Goal: Contribute content: Contribute content

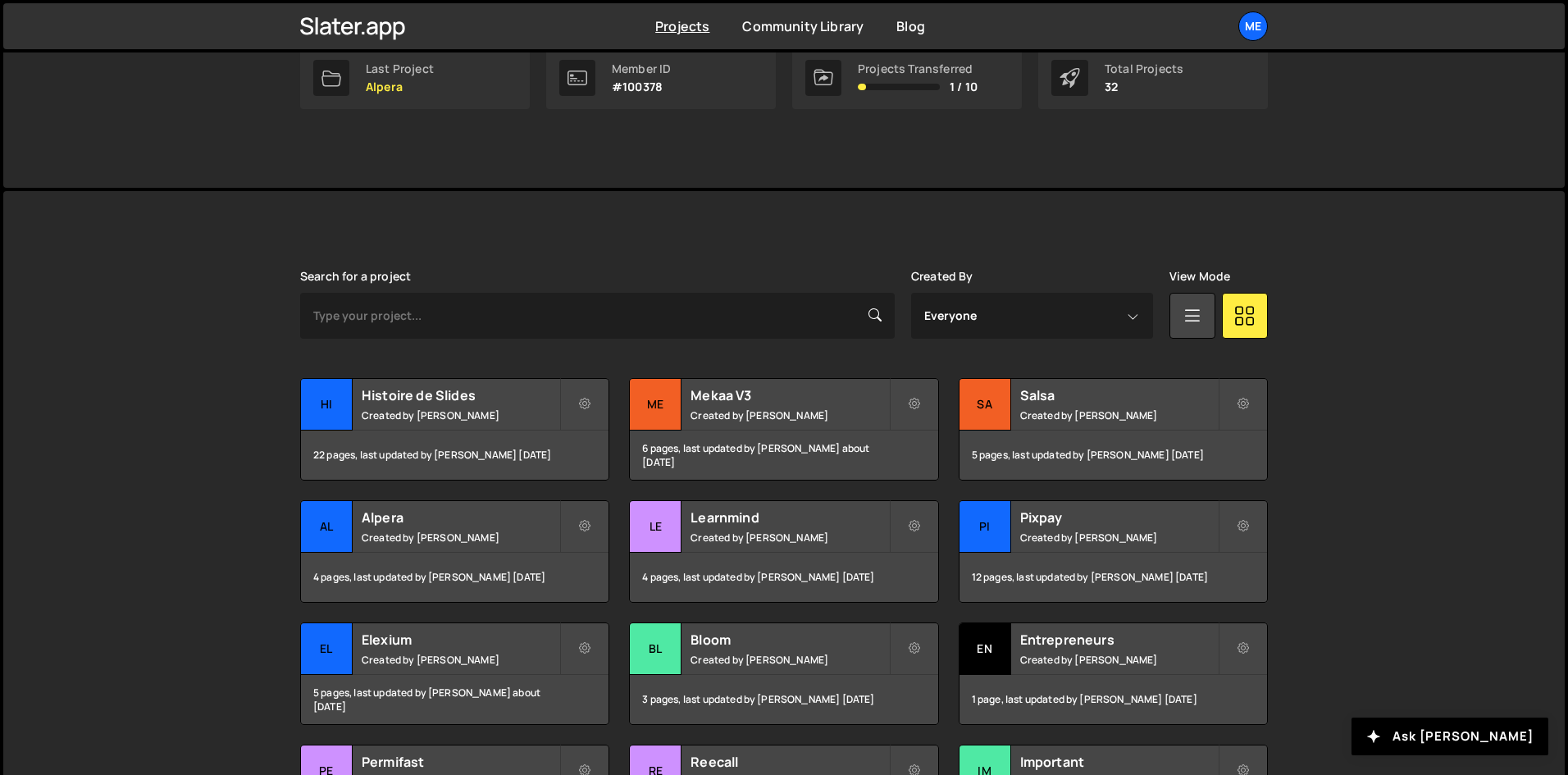
scroll to position [328, 0]
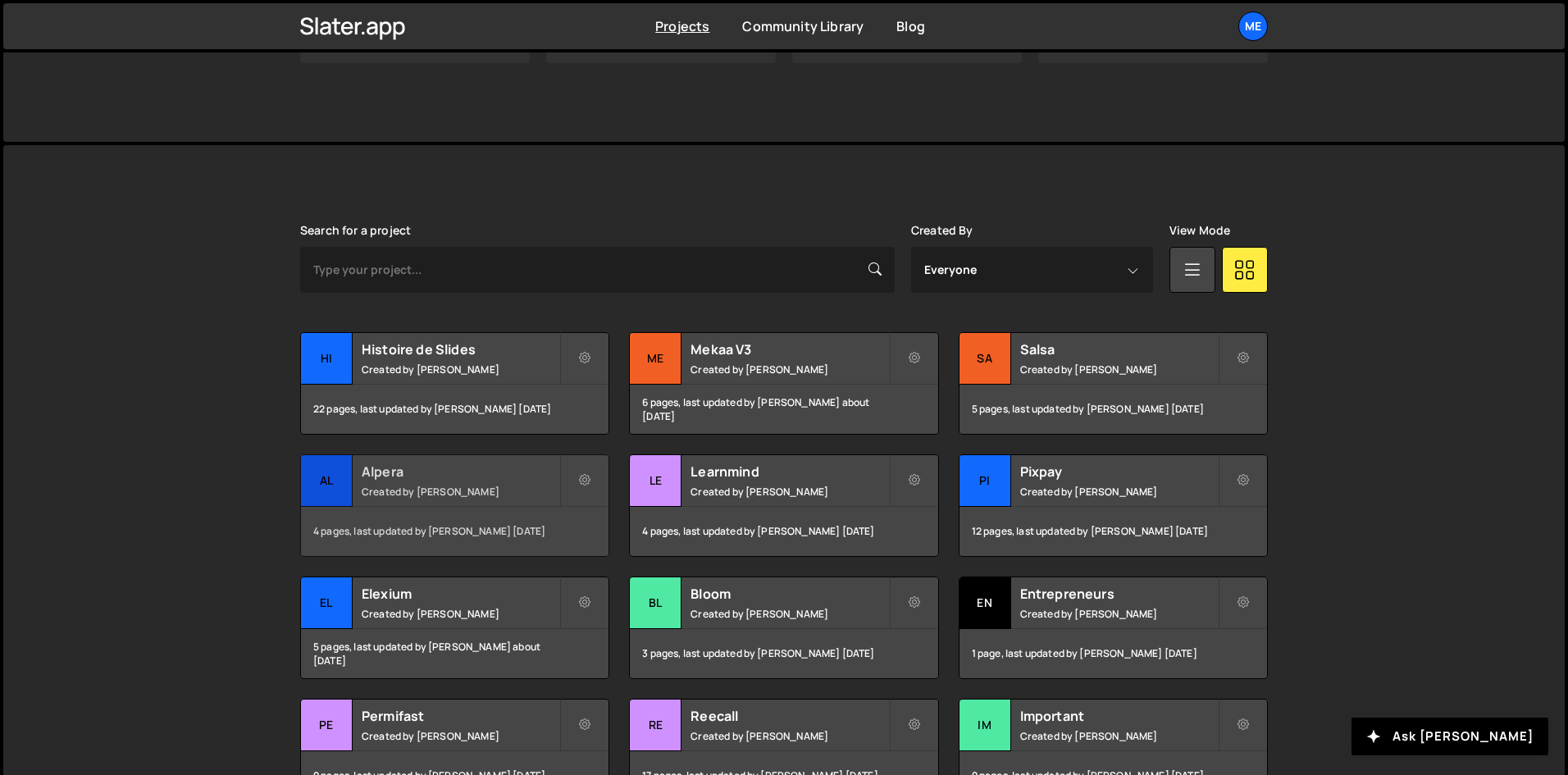
click at [518, 493] on small "Created by [PERSON_NAME]" at bounding box center [460, 492] width 198 height 14
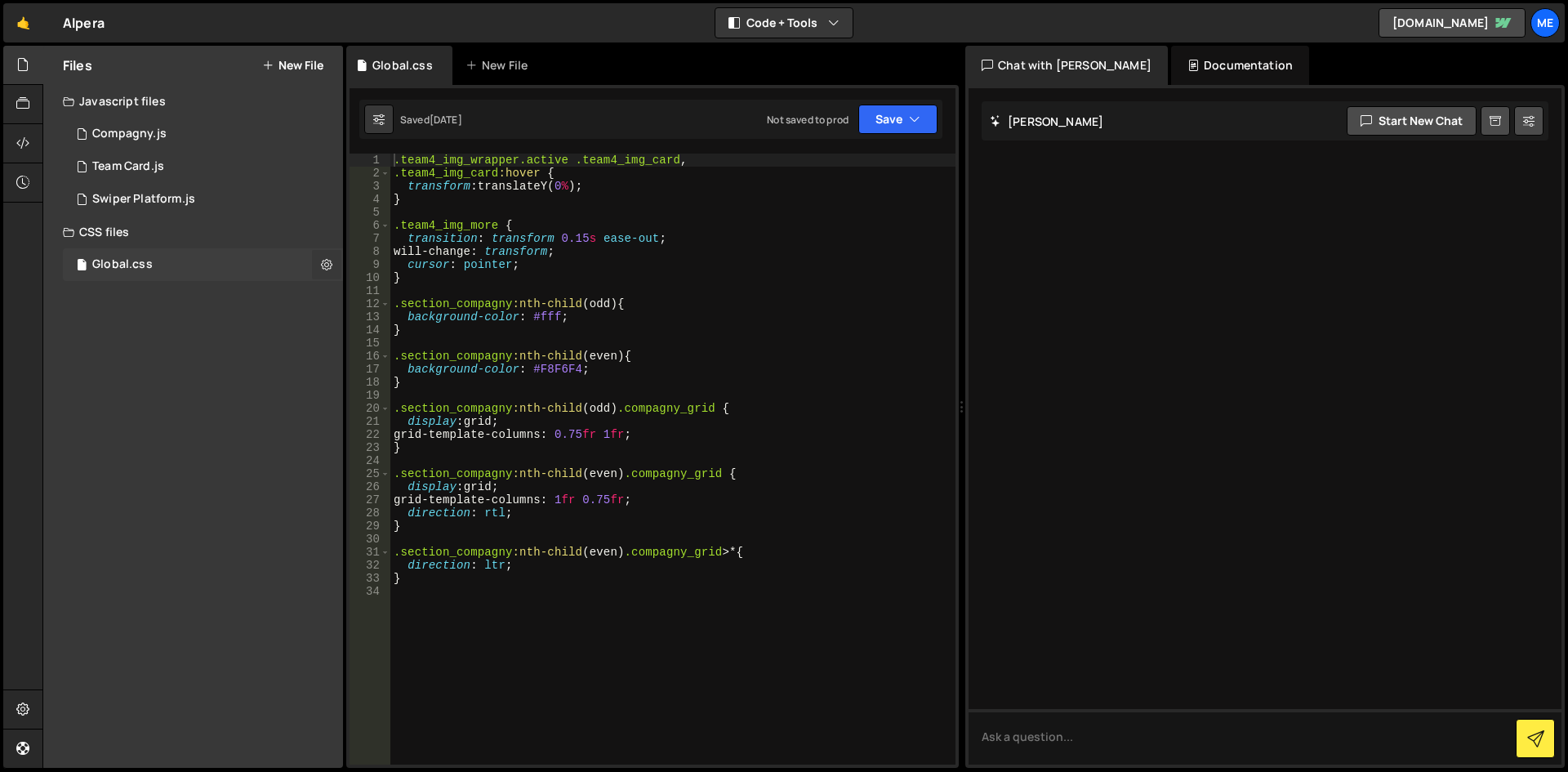
click at [340, 273] on button at bounding box center [326, 265] width 30 height 30
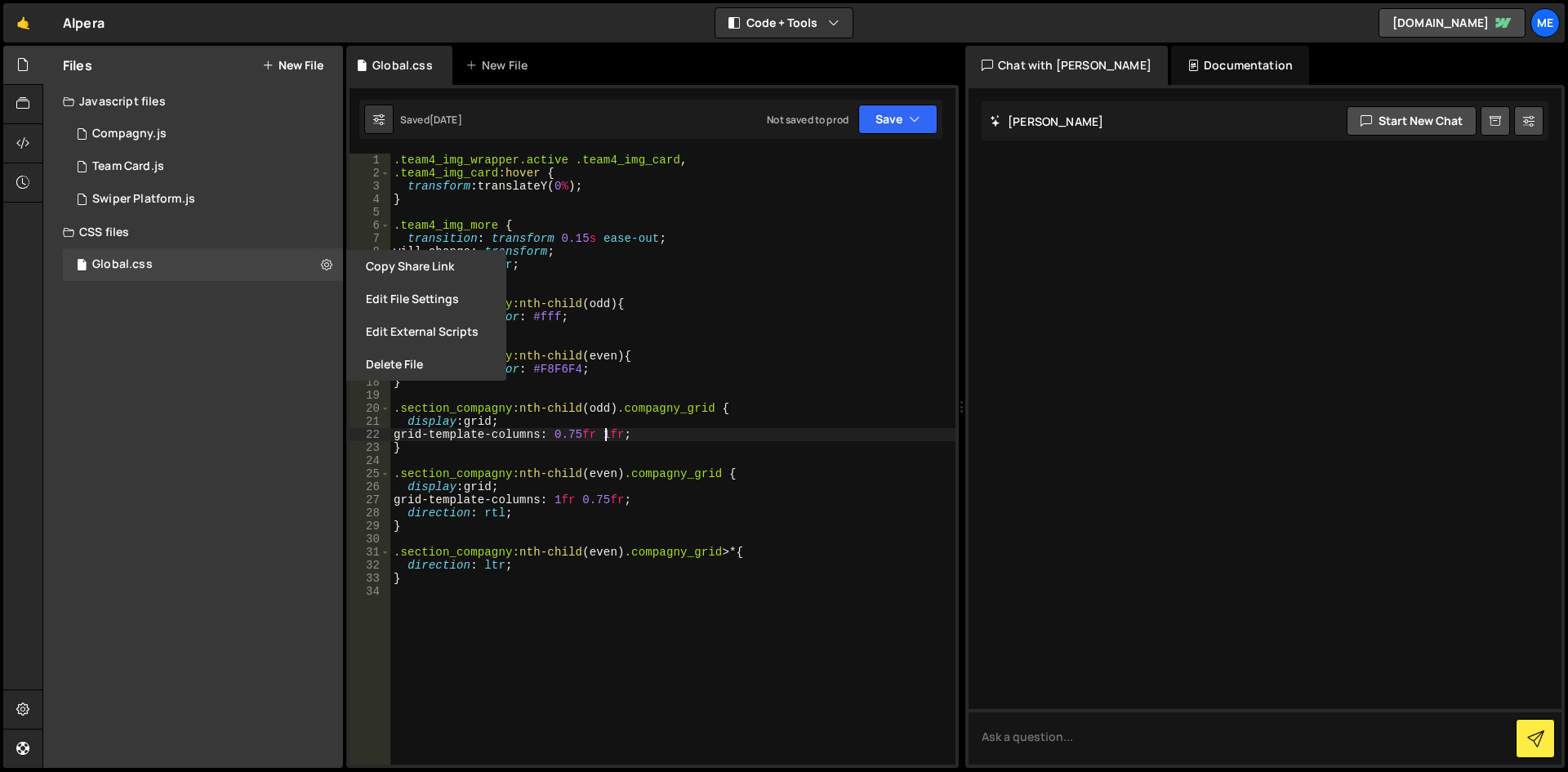
click at [603, 429] on div ".team4_img_wrapper.active .team4_img_card , .team4_img_card :hover { transform …" at bounding box center [673, 472] width 565 height 637
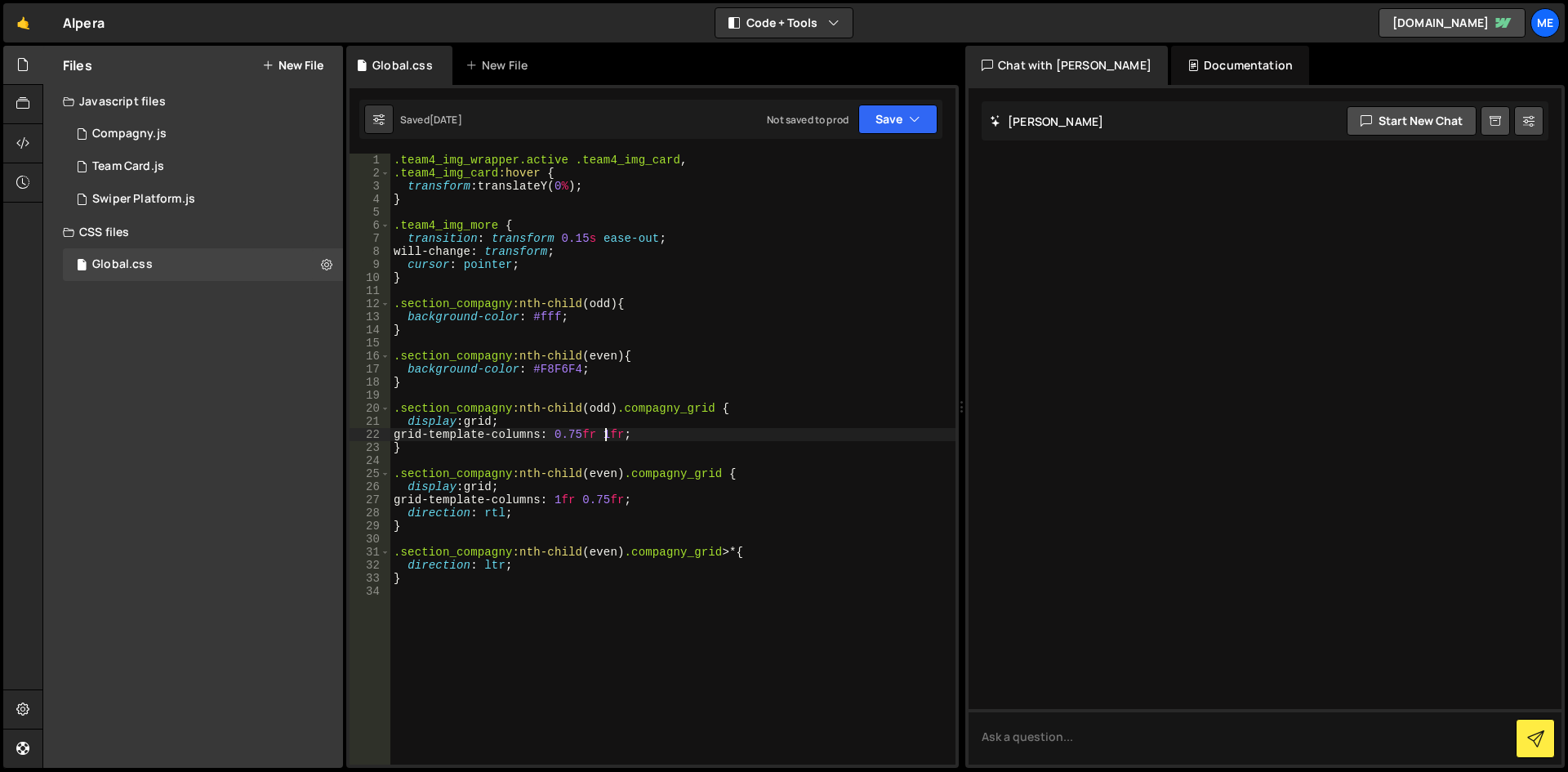
click at [603, 429] on div ".team4_img_wrapper.active .team4_img_card , .team4_img_card :hover { transform …" at bounding box center [673, 472] width 565 height 637
click at [592, 353] on div ".team4_img_wrapper.active .team4_img_card , .team4_img_card :hover { transform …" at bounding box center [673, 472] width 565 height 637
click at [640, 528] on div ".team4_img_wrapper.active .team4_img_card , .team4_img_card :hover { transform …" at bounding box center [673, 472] width 565 height 637
type textarea "}"
click at [160, 186] on div "1 Swiper Platform.js 0" at bounding box center [202, 200] width 280 height 33
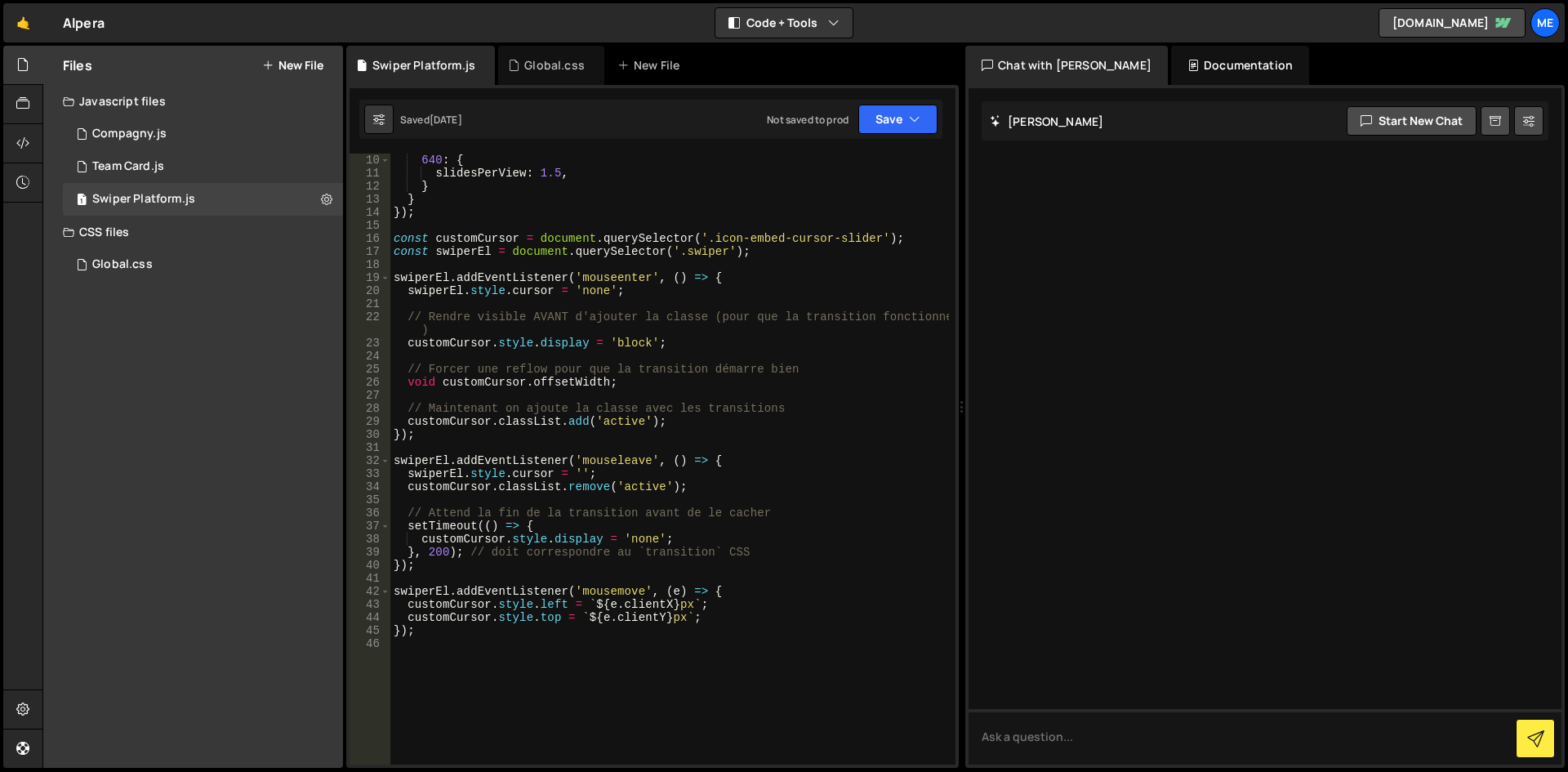
scroll to position [159, 0]
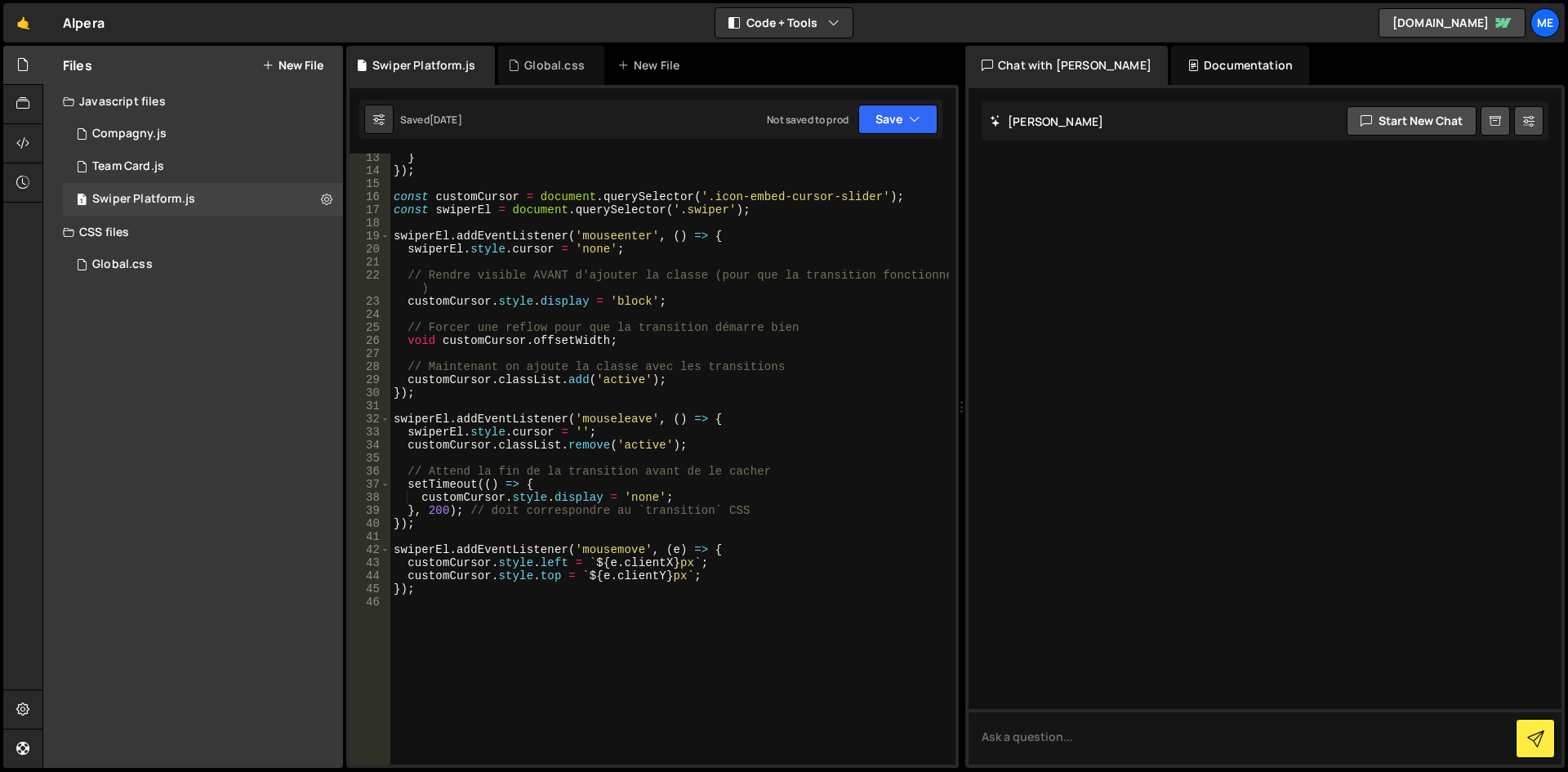
click at [474, 583] on div "} }) ; const customCursor = document . querySelector ( '.icon-embed-cursor-slid…" at bounding box center [669, 470] width 558 height 637
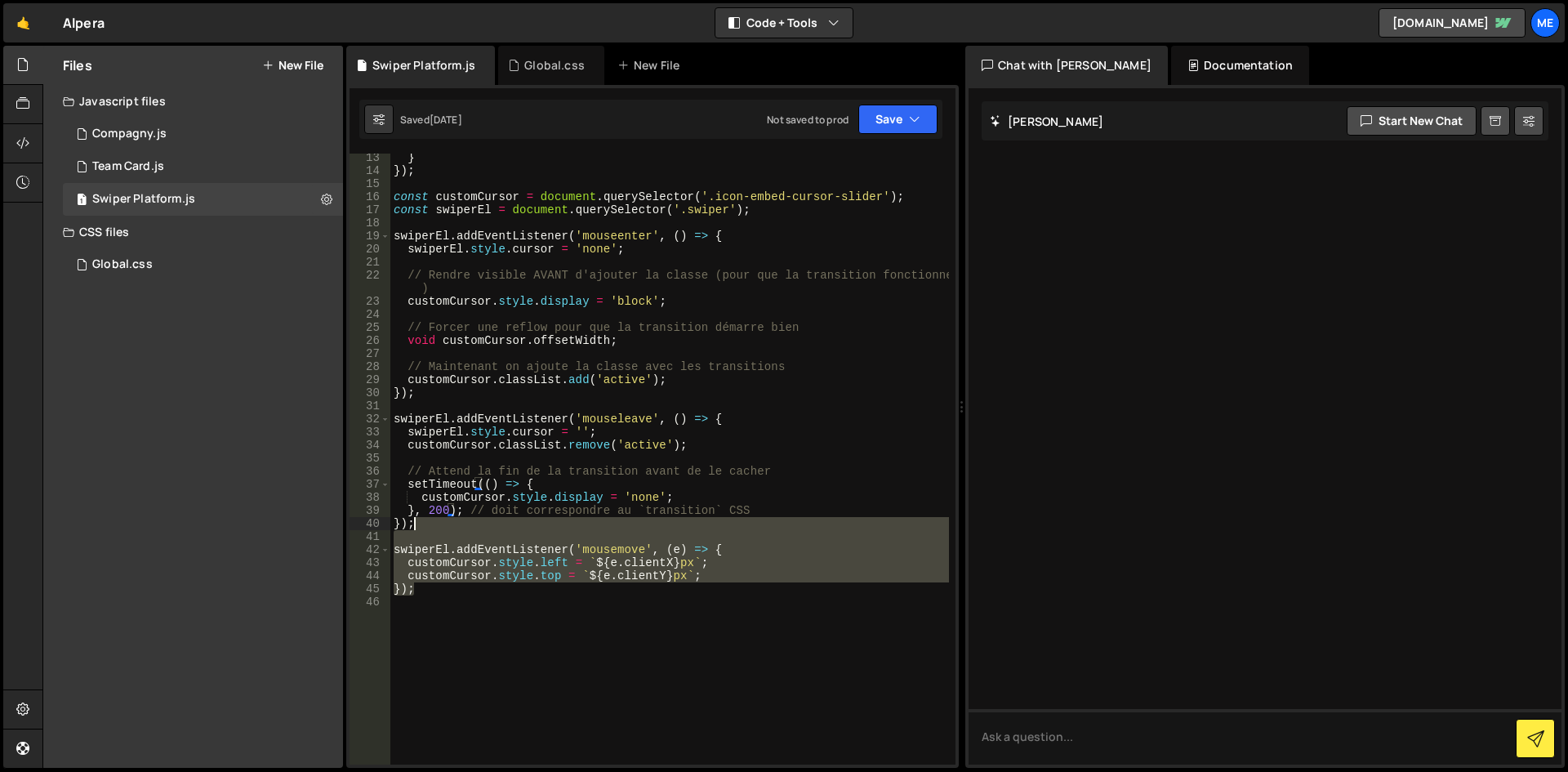
drag, startPoint x: 459, startPoint y: 589, endPoint x: 465, endPoint y: 531, distance: 58.3
click at [465, 531] on div "} }) ; const customCursor = document . querySelector ( '.icon-embed-cursor-slid…" at bounding box center [669, 470] width 558 height 637
type textarea "swiperEl.addEventListener('mousemove', (e) => {"
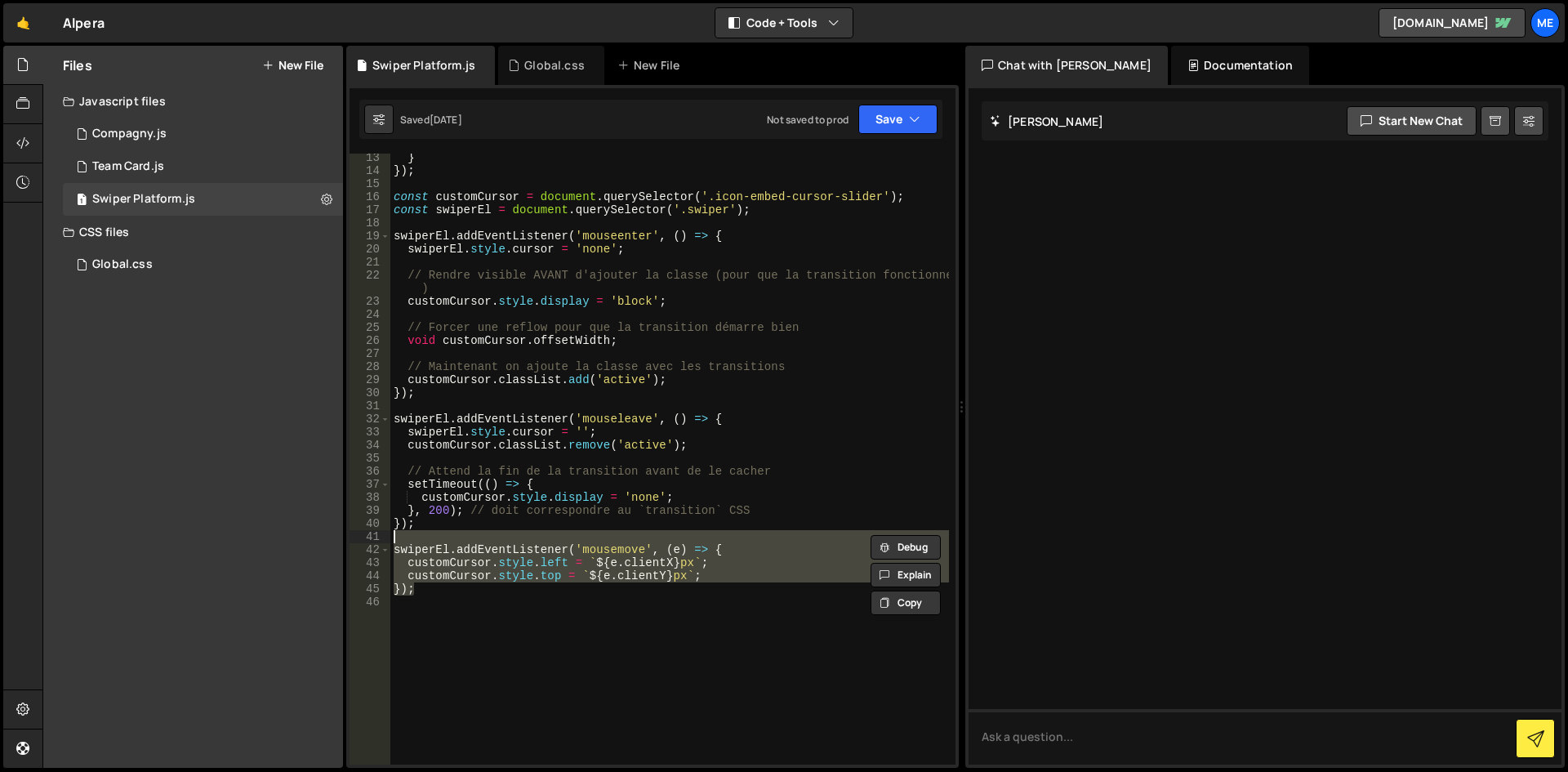
click at [465, 531] on div "} }) ; const customCursor = document . querySelector ( '.icon-embed-cursor-slid…" at bounding box center [669, 459] width 558 height 611
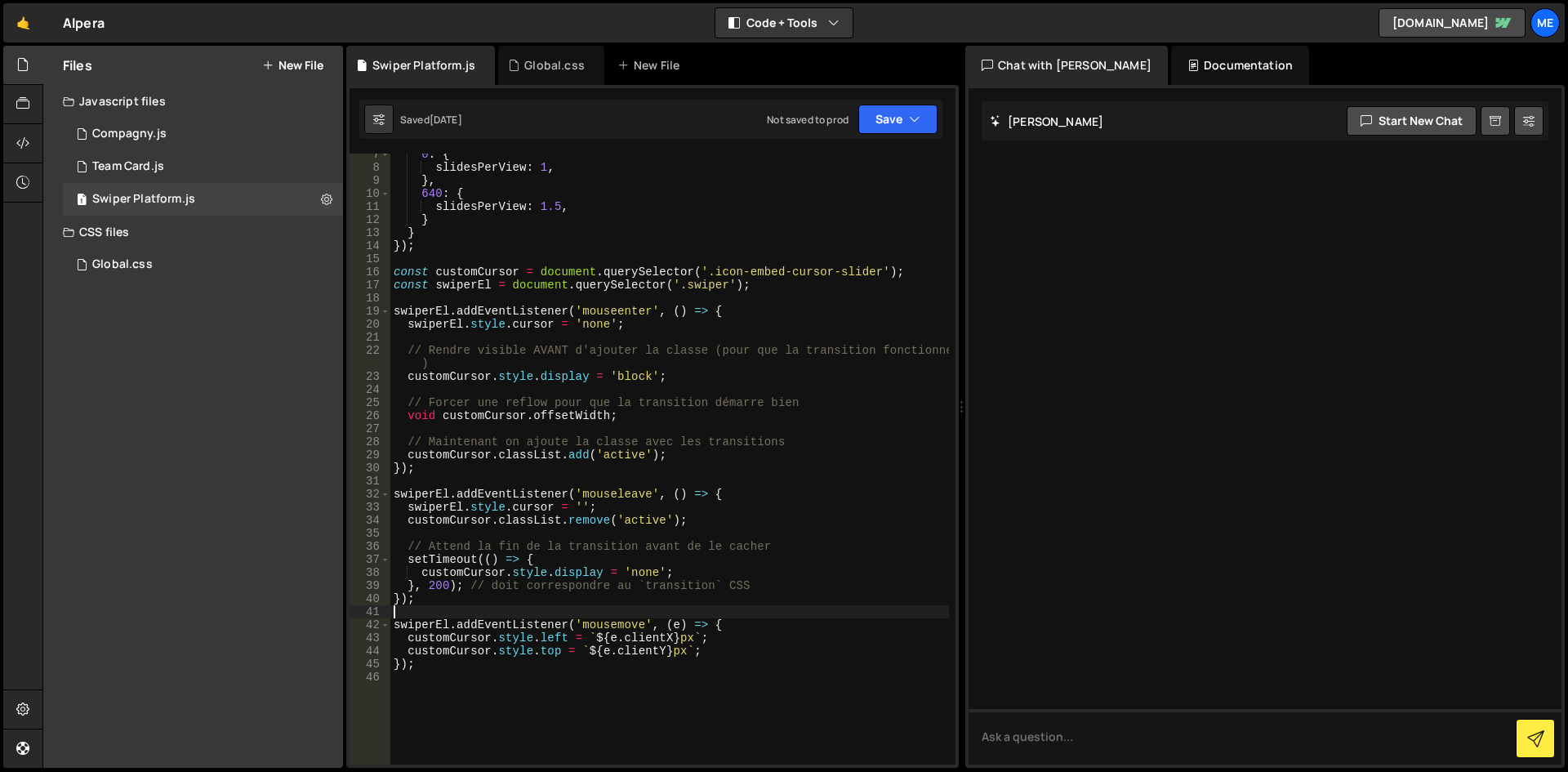
scroll to position [0, 0]
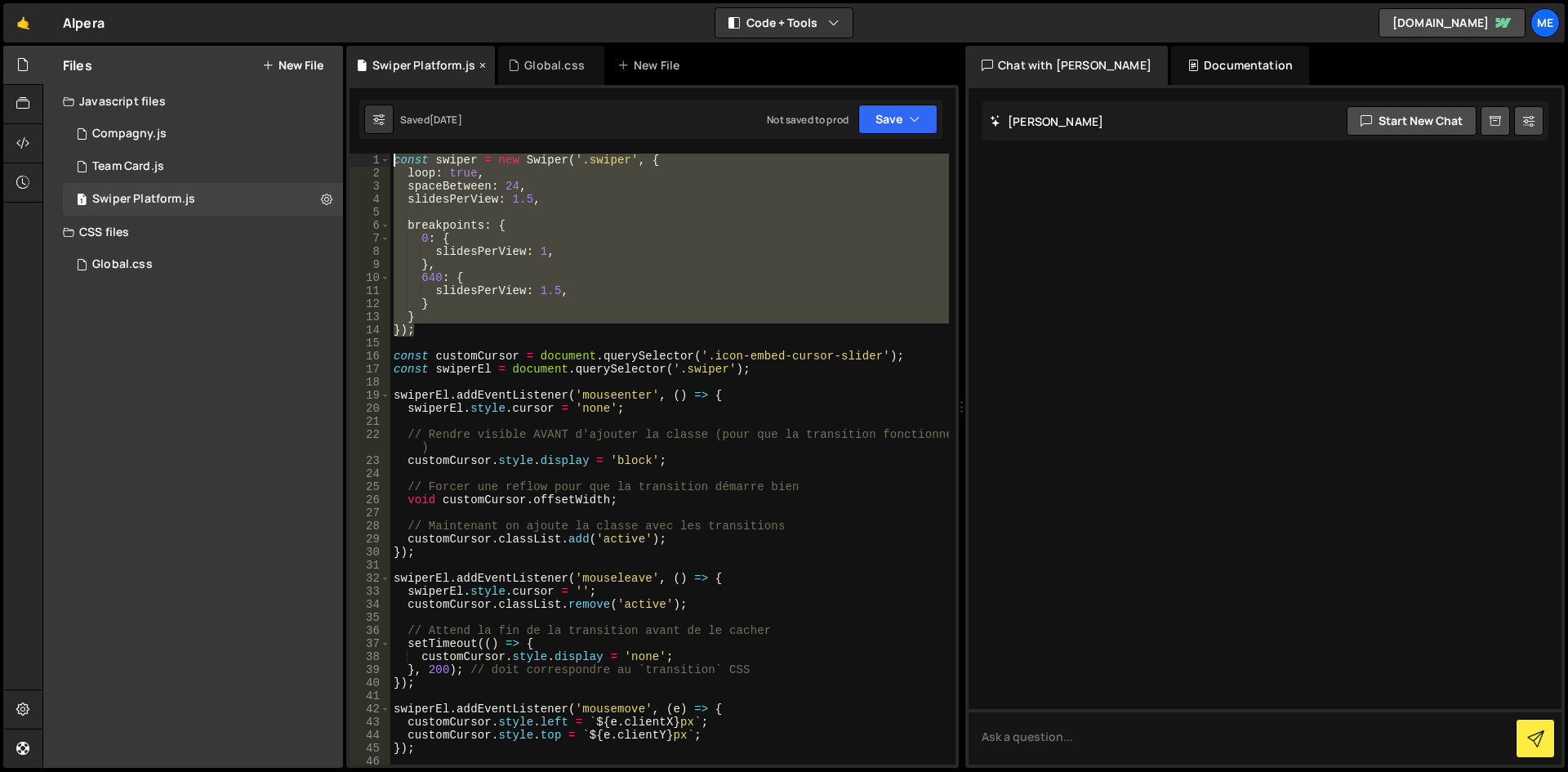
drag, startPoint x: 435, startPoint y: 335, endPoint x: 358, endPoint y: 54, distance: 291.4
click at [358, 54] on div "Debug Explain Copy Swiper Platform.js Global.css New File Saved 1 week ago Not …" at bounding box center [652, 407] width 612 height 723
click at [439, 329] on div "const swiper = new Swiper ( '.swiper' , { loop : true , spaceBetween : 24 , sli…" at bounding box center [669, 459] width 558 height 611
type textarea "});"
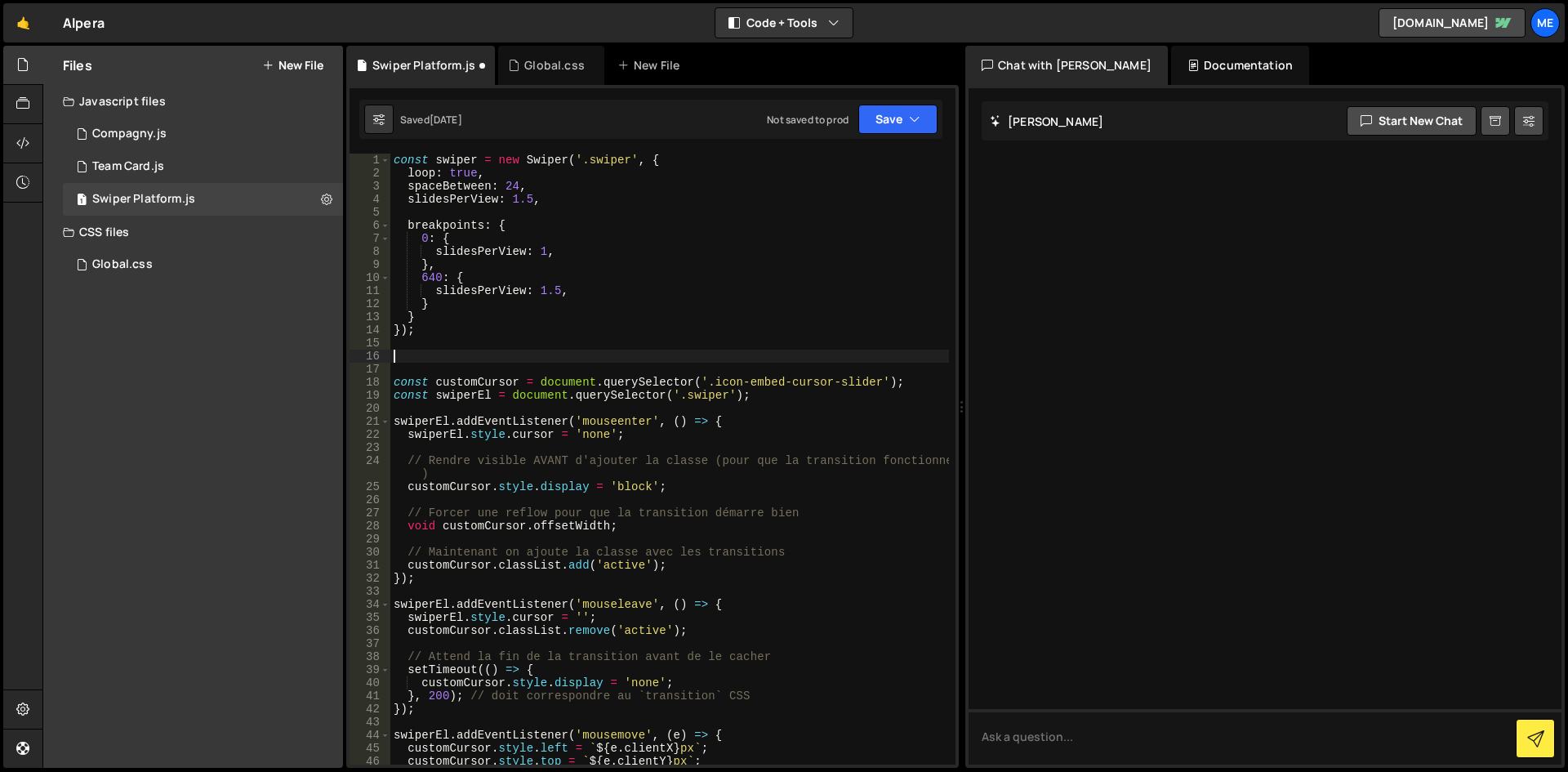
paste textarea "});"
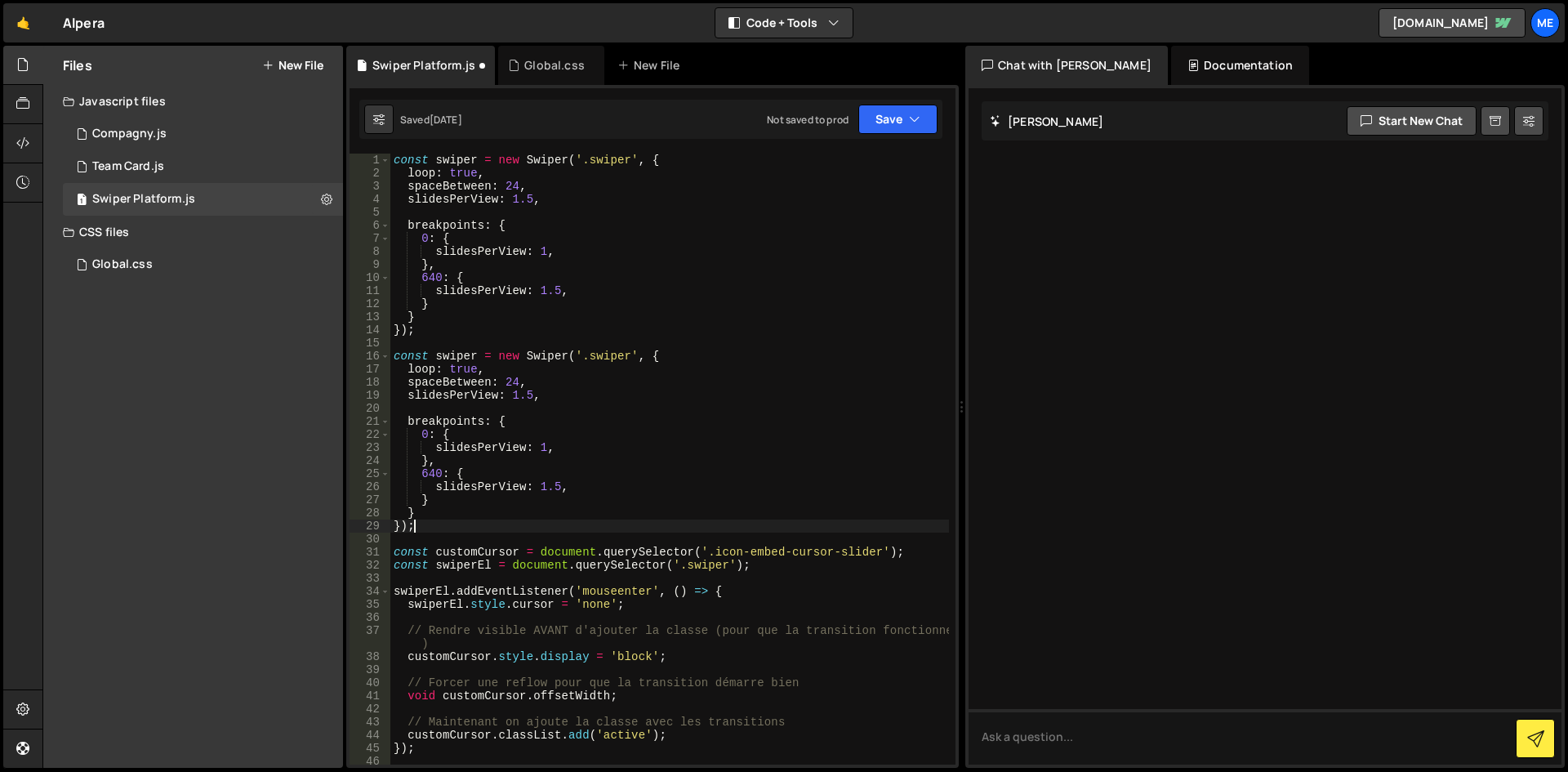
click at [484, 363] on div "const swiper = new Swiper ( '.swiper' , { loop : true , spaceBetween : 24 , sli…" at bounding box center [669, 472] width 558 height 637
type textarea "loop: true,"
click at [478, 349] on div "const swiper = new Swiper ( '.swiper' , { loop : true , spaceBetween : 24 , sli…" at bounding box center [669, 472] width 558 height 637
click at [478, 354] on div "const swiper = new Swiper ( '.swiper' , { loop : true , spaceBetween : 24 , sli…" at bounding box center [669, 472] width 558 height 637
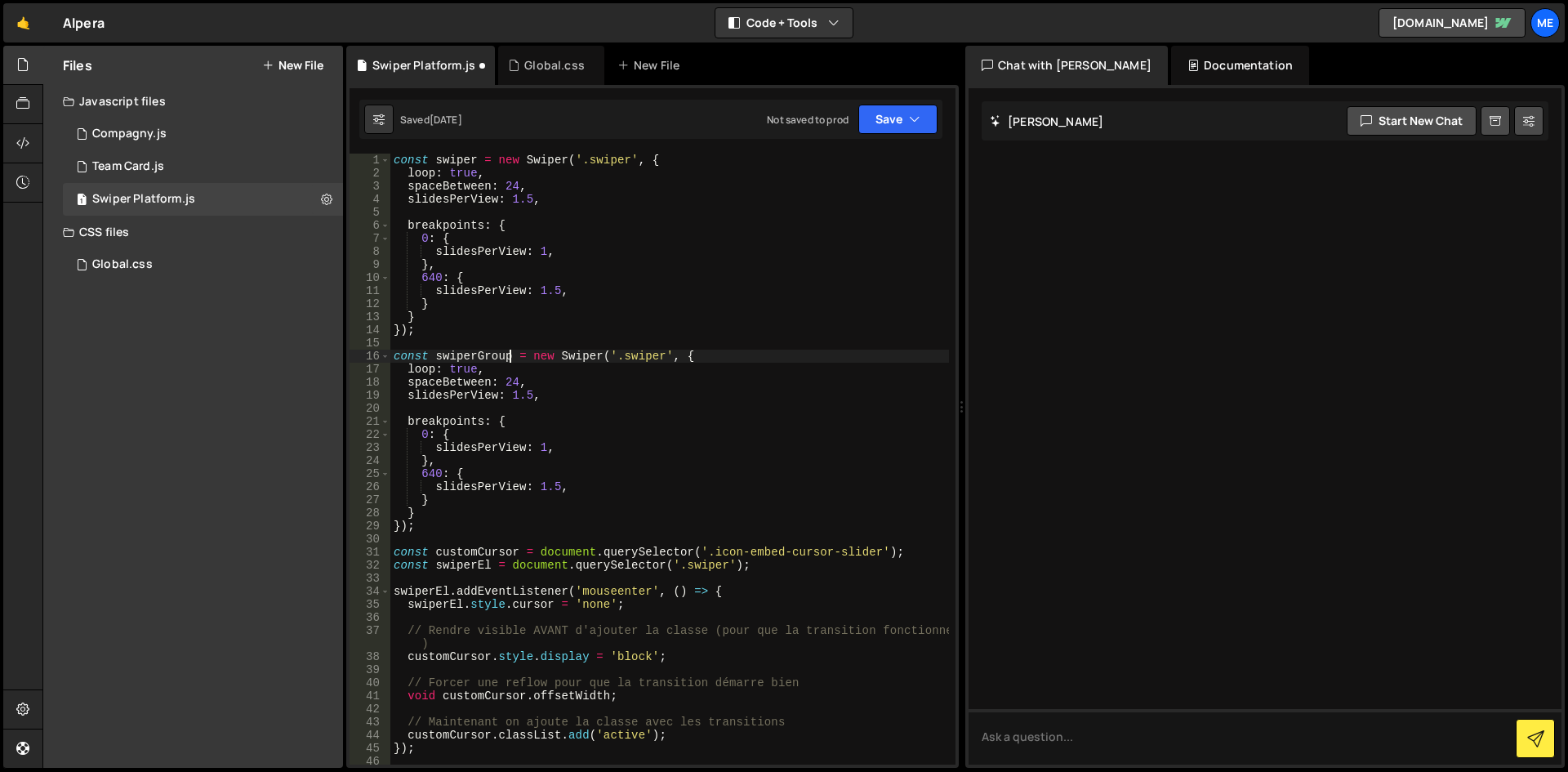
click at [623, 358] on div "const swiper = new Swiper ( '.swiper' , { loop : true , spaceBetween : 24 , sli…" at bounding box center [669, 472] width 558 height 637
click at [621, 358] on div "const swiper = new Swiper ( '.swiper' , { loop : true , spaceBetween : 24 , sli…" at bounding box center [669, 472] width 558 height 637
click at [525, 393] on div "const swiper = new Swiper ( '.swiper' , { loop : true , spaceBetween : 24 , sli…" at bounding box center [669, 472] width 558 height 637
click at [530, 393] on div "const swiper = new Swiper ( '.swiper' , { loop : true , spaceBetween : 24 , sli…" at bounding box center [669, 472] width 558 height 637
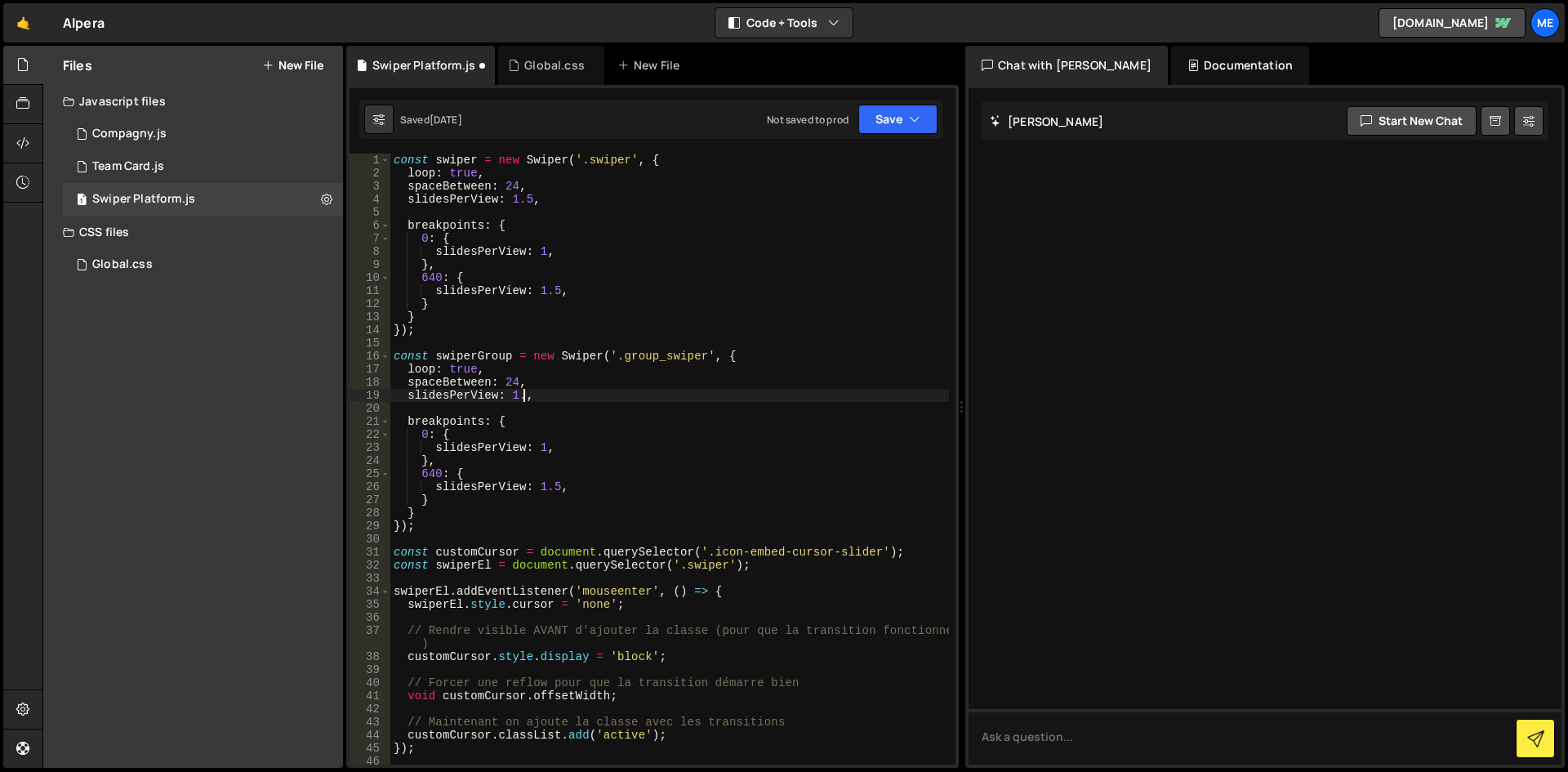
scroll to position [0, 8]
click at [530, 555] on div "const swiper = new Swiper ( '.swiper' , { loop : true , spaceBetween : 24 , sli…" at bounding box center [669, 472] width 558 height 637
click at [516, 504] on div "const swiper = new Swiper ( '.swiper' , { loop : true , spaceBetween : 24 , sli…" at bounding box center [669, 472] width 558 height 637
drag, startPoint x: 558, startPoint y: 489, endPoint x: 534, endPoint y: 483, distance: 24.7
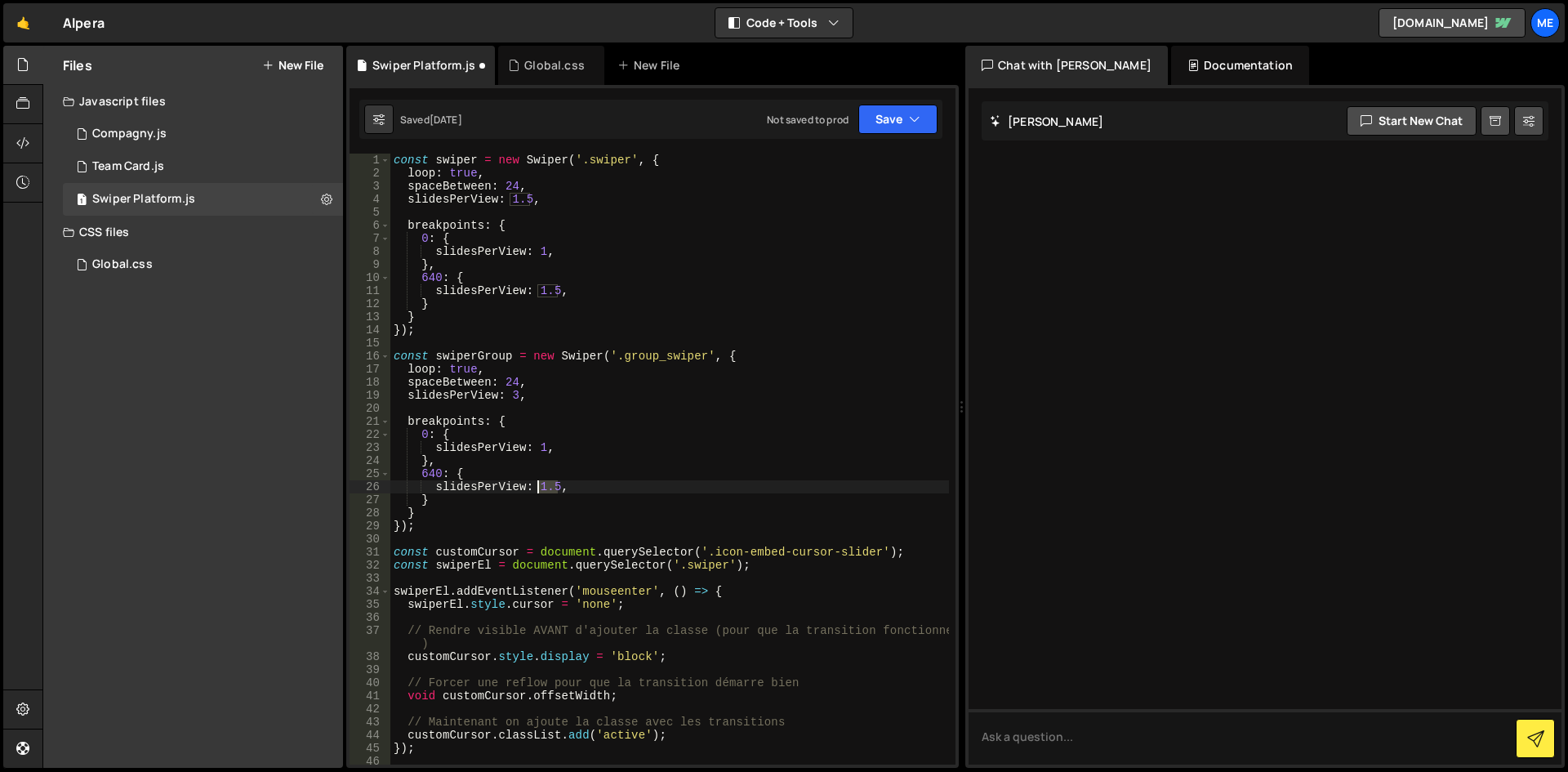
click at [534, 483] on div "const swiper = new Swiper ( '.swiper' , { loop : true , spaceBetween : 24 , sli…" at bounding box center [669, 472] width 558 height 637
click at [730, 478] on div "const swiper = new Swiper ( '.swiper' , { loop : true , spaceBetween : 24 , sli…" at bounding box center [669, 472] width 558 height 637
click at [727, 463] on div "const swiper = new Swiper ( '.swiper' , { loop : true , spaceBetween : 24 , sli…" at bounding box center [669, 472] width 558 height 637
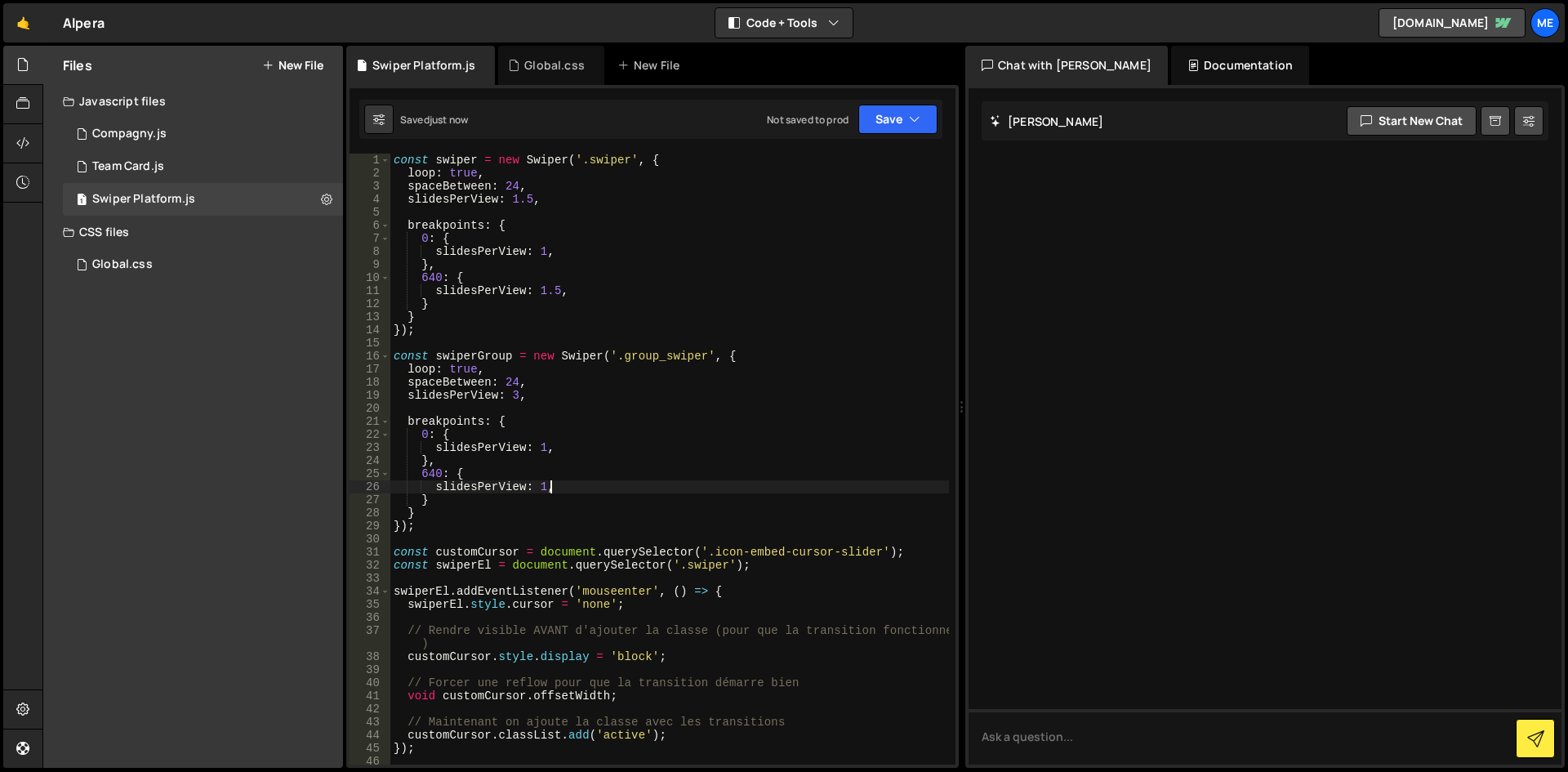
click at [617, 483] on div "const swiper = new Swiper ( '.swiper' , { loop : true , spaceBetween : 24 , sli…" at bounding box center [669, 472] width 558 height 637
click at [649, 353] on div "const swiper = new Swiper ( '.swiper' , { loop : true , spaceBetween : 24 , sli…" at bounding box center [669, 472] width 558 height 637
click at [559, 267] on div "const swiper = new Swiper ( '.swiper' , { loop : true , spaceBetween : 24 , sli…" at bounding box center [669, 472] width 558 height 637
click at [480, 394] on div "const swiper = new Swiper ( '.swiper' , { loop : true , spaceBetween : 24 , sli…" at bounding box center [669, 472] width 558 height 637
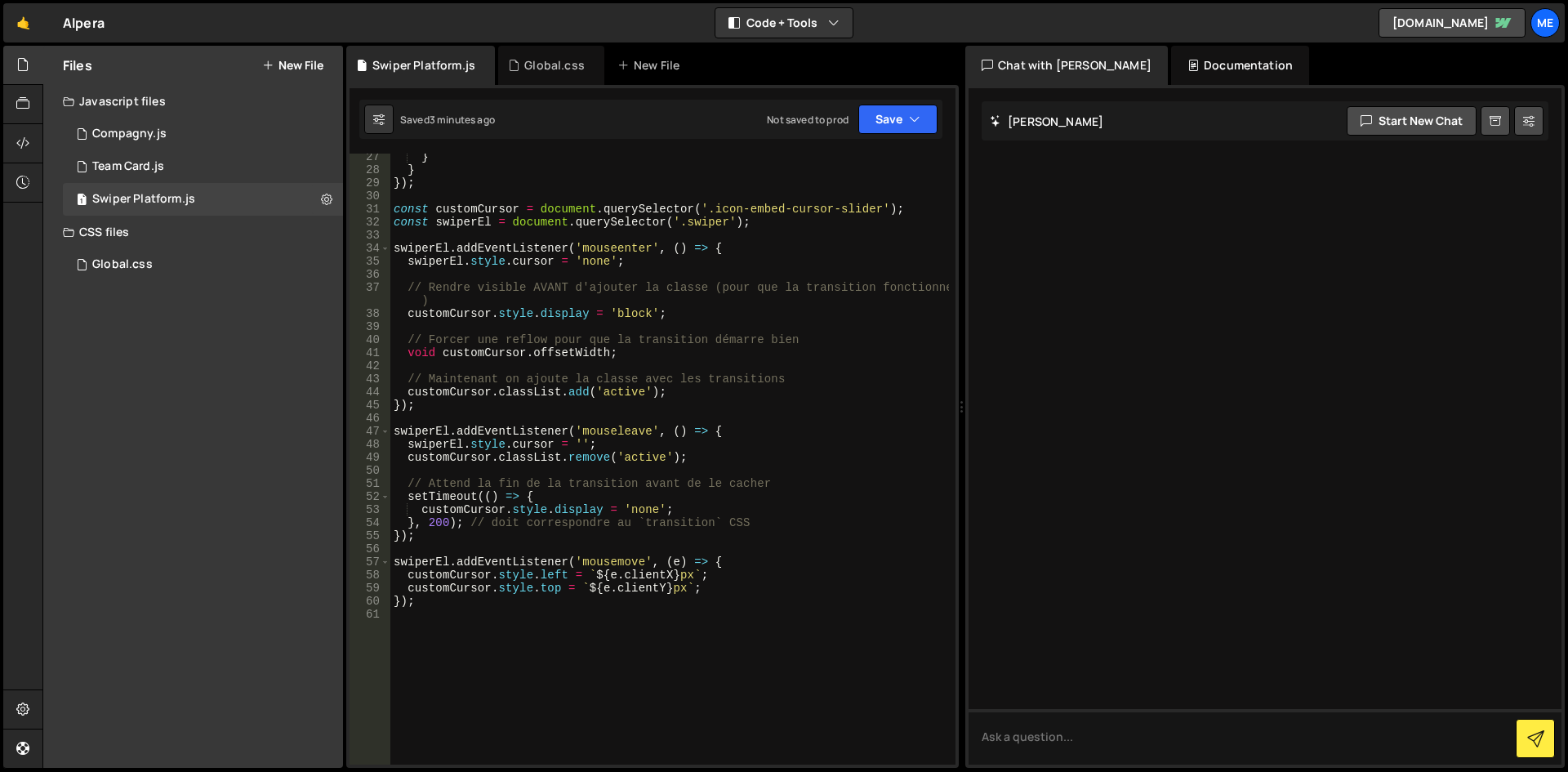
scroll to position [343, 0]
click at [118, 270] on div "Global.css" at bounding box center [122, 264] width 61 height 15
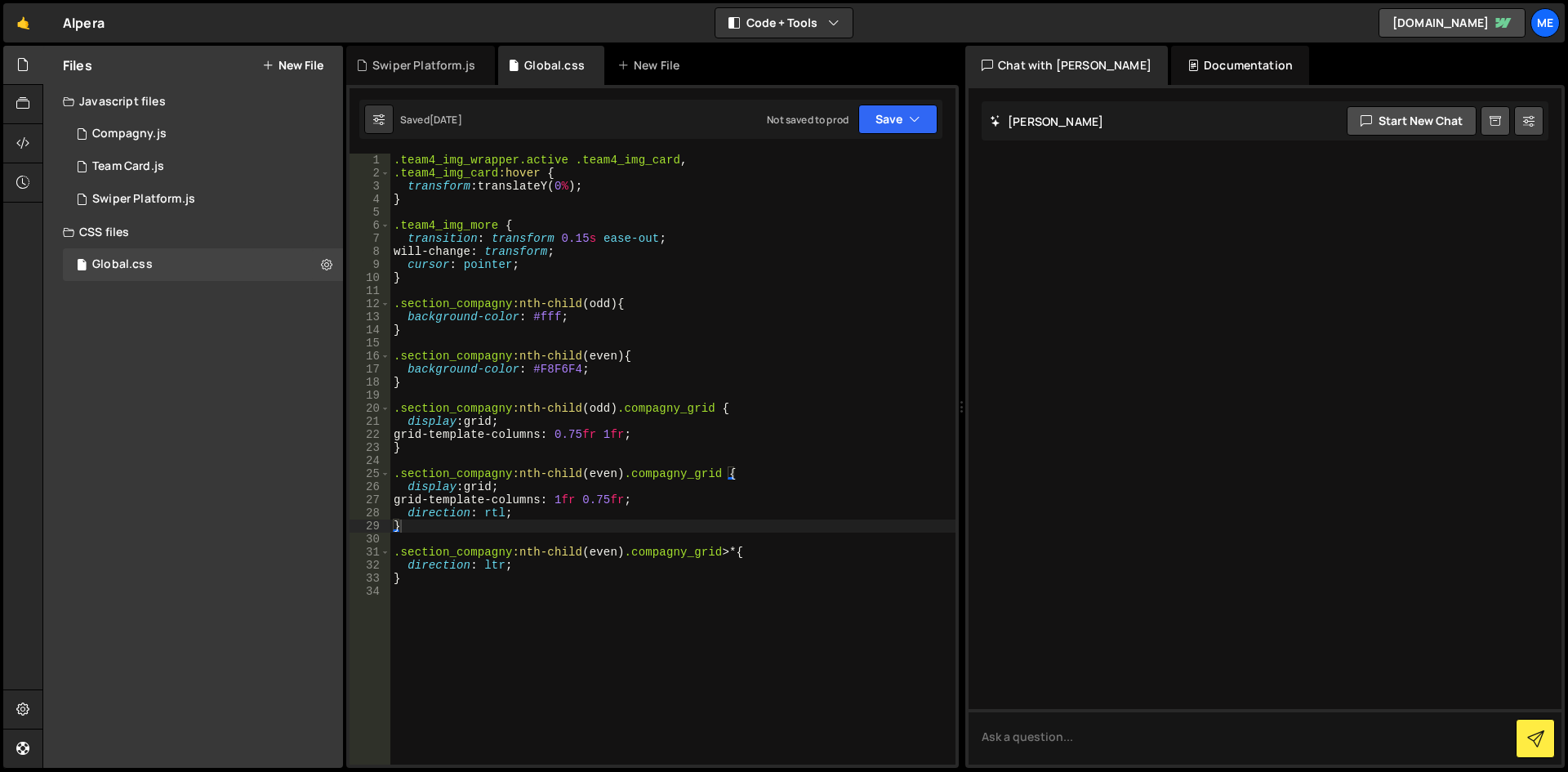
click at [152, 219] on div "CSS files" at bounding box center [193, 232] width 300 height 33
click at [155, 201] on div "Swiper Platform.js" at bounding box center [143, 199] width 103 height 15
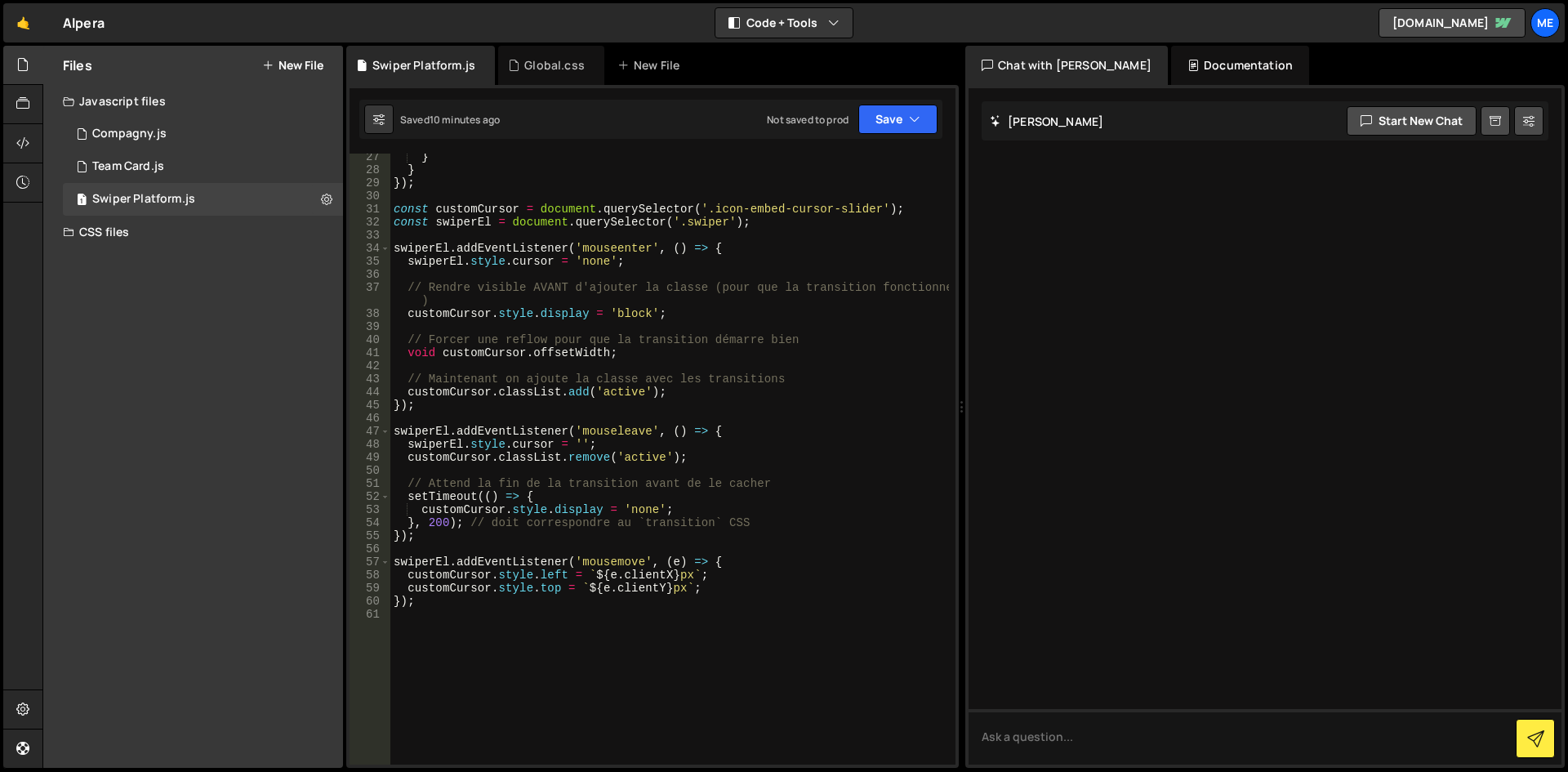
click at [128, 241] on div "CSS files" at bounding box center [193, 232] width 300 height 33
click at [145, 183] on div "1 Swiper Platform.js 0" at bounding box center [202, 200] width 280 height 33
click at [150, 166] on div "Team Card.js" at bounding box center [128, 166] width 72 height 15
click at [154, 120] on div "1 Compagny.js 0" at bounding box center [202, 134] width 280 height 33
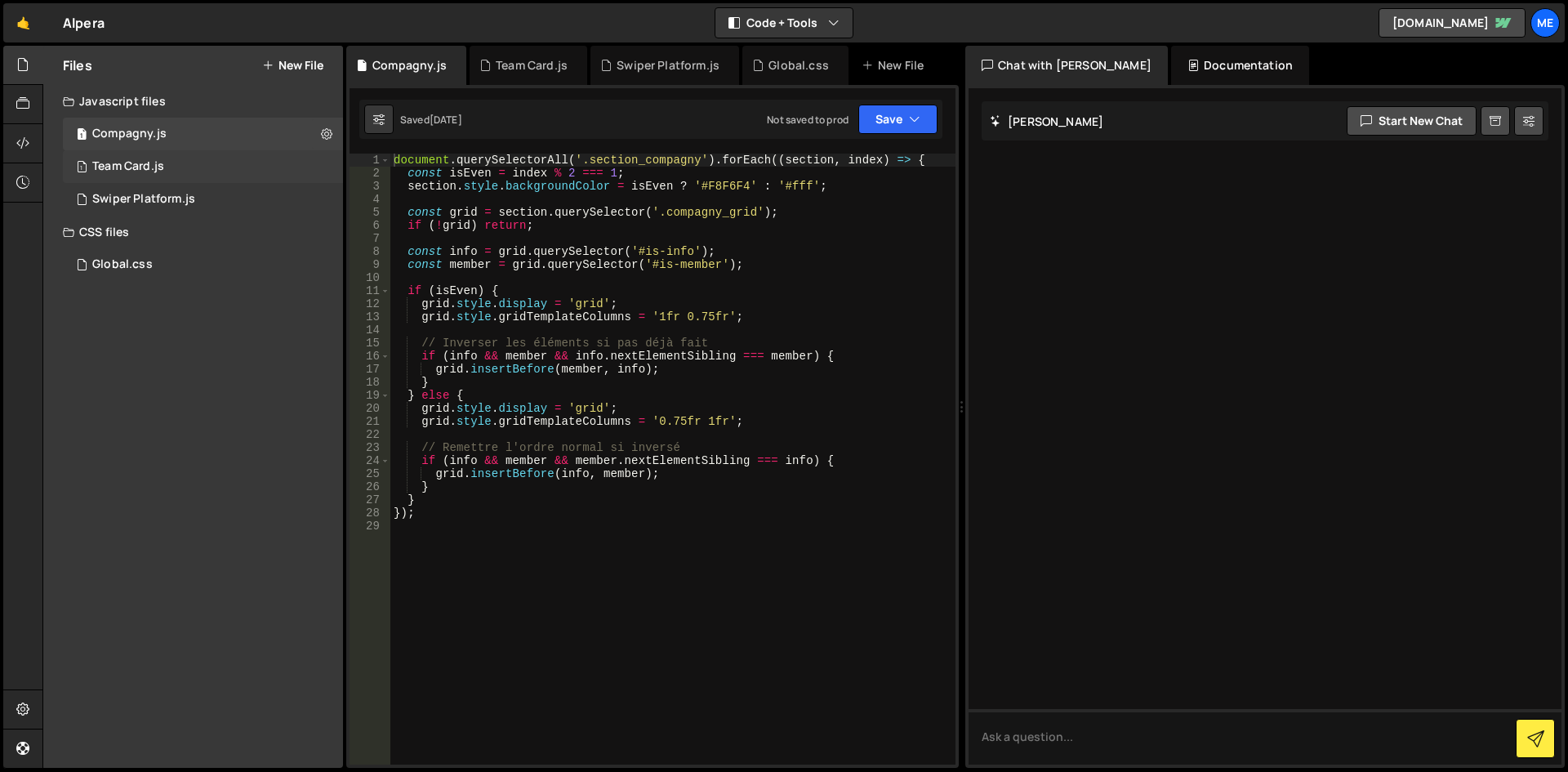
click at [137, 158] on div "1 Team Card.js 0" at bounding box center [202, 167] width 280 height 33
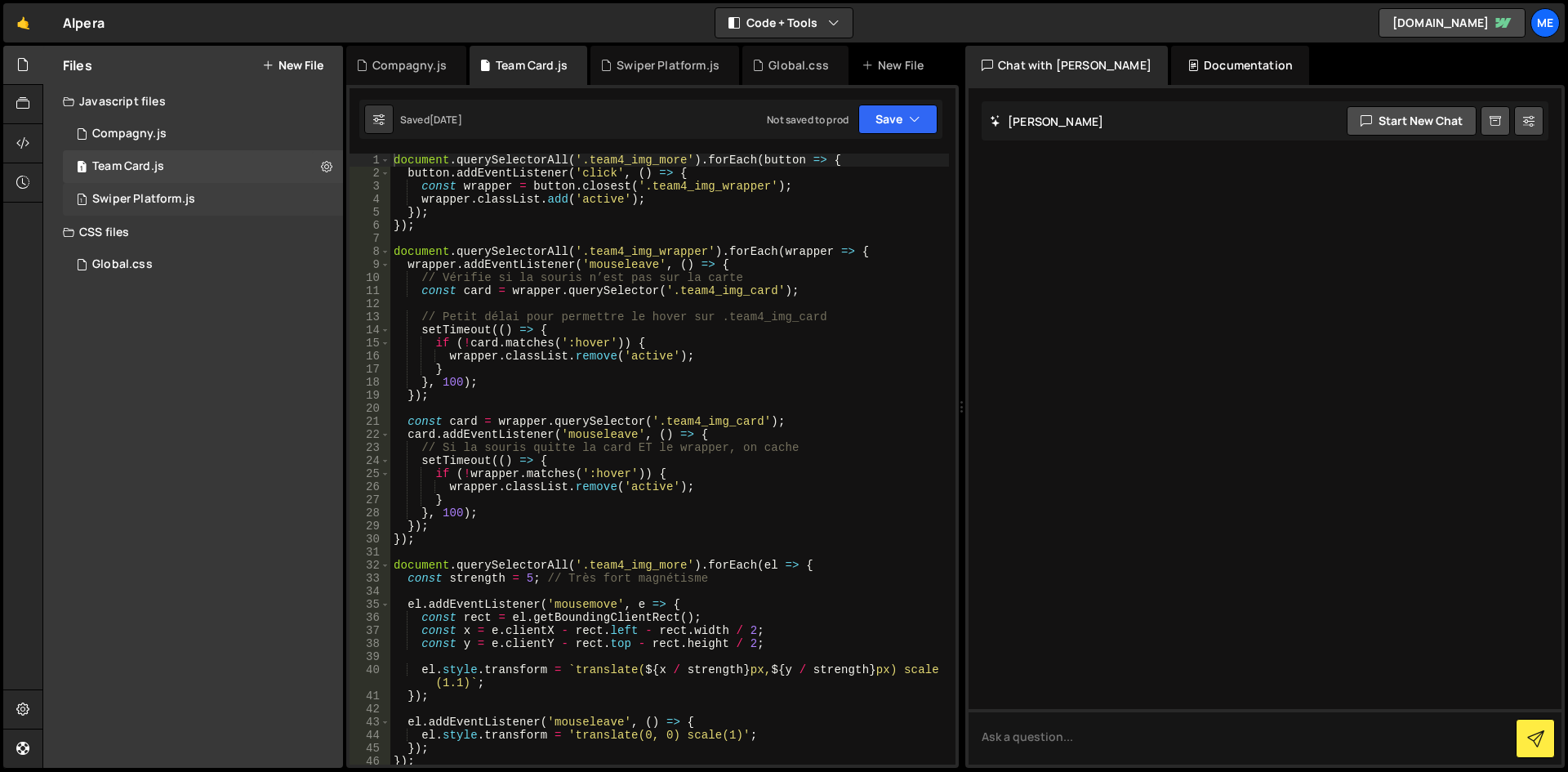
click at [137, 195] on div "Swiper Platform.js" at bounding box center [143, 199] width 103 height 15
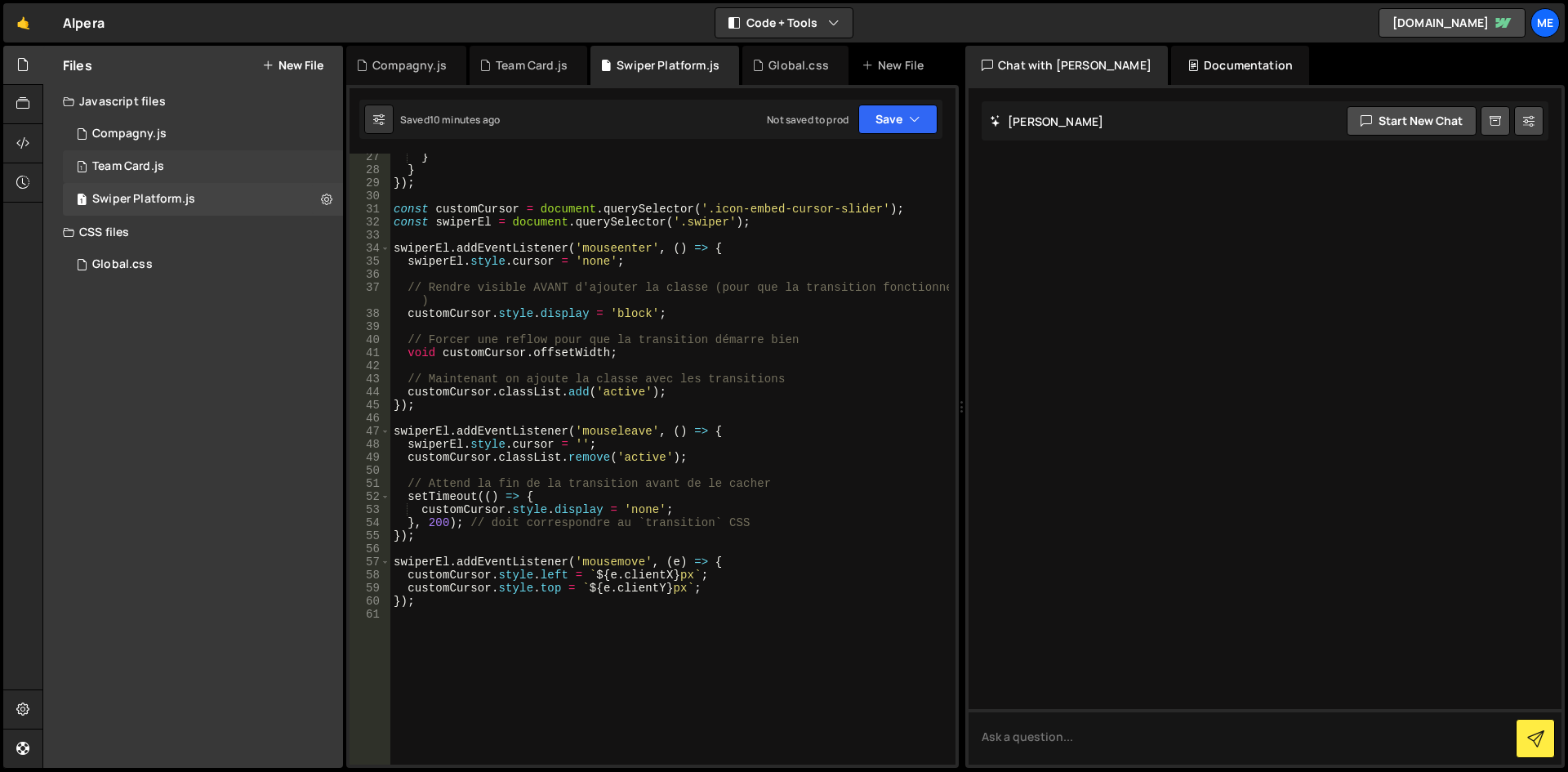
click at [144, 181] on div "1 Team Card.js 0" at bounding box center [202, 167] width 280 height 33
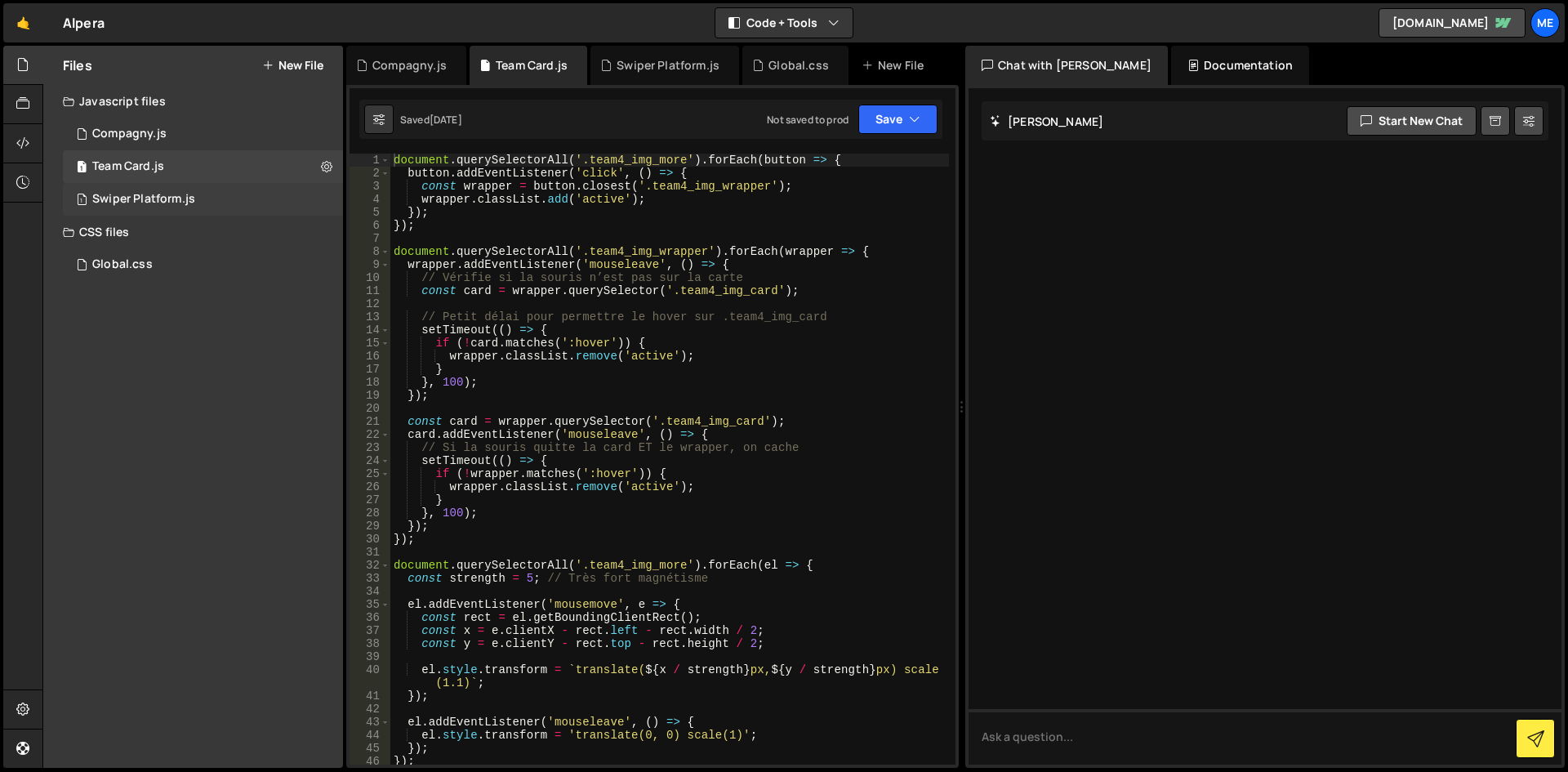
click at [162, 193] on div "Swiper Platform.js" at bounding box center [143, 199] width 103 height 15
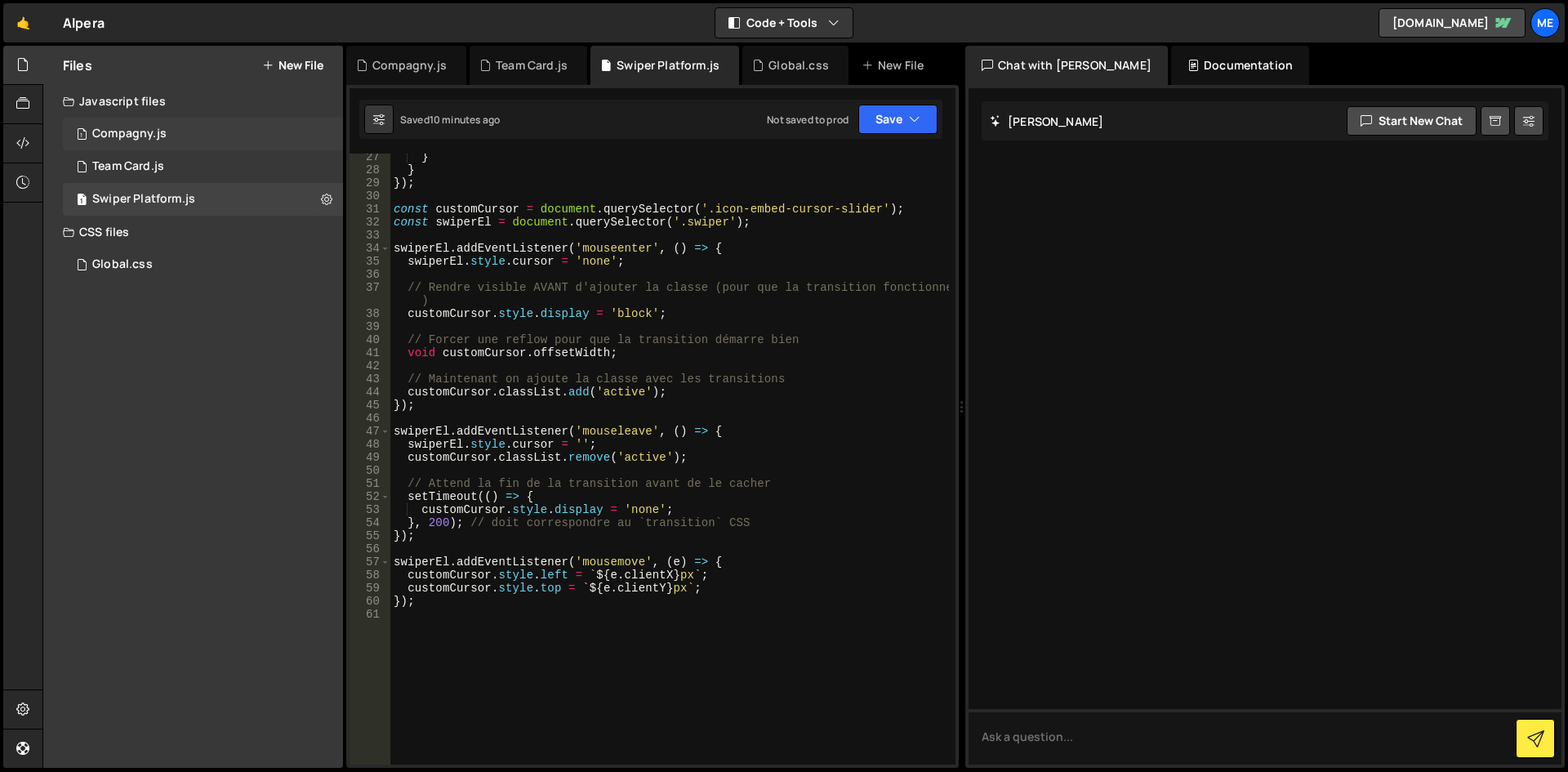
click at [168, 146] on div "1 Compagny.js 0" at bounding box center [202, 134] width 280 height 33
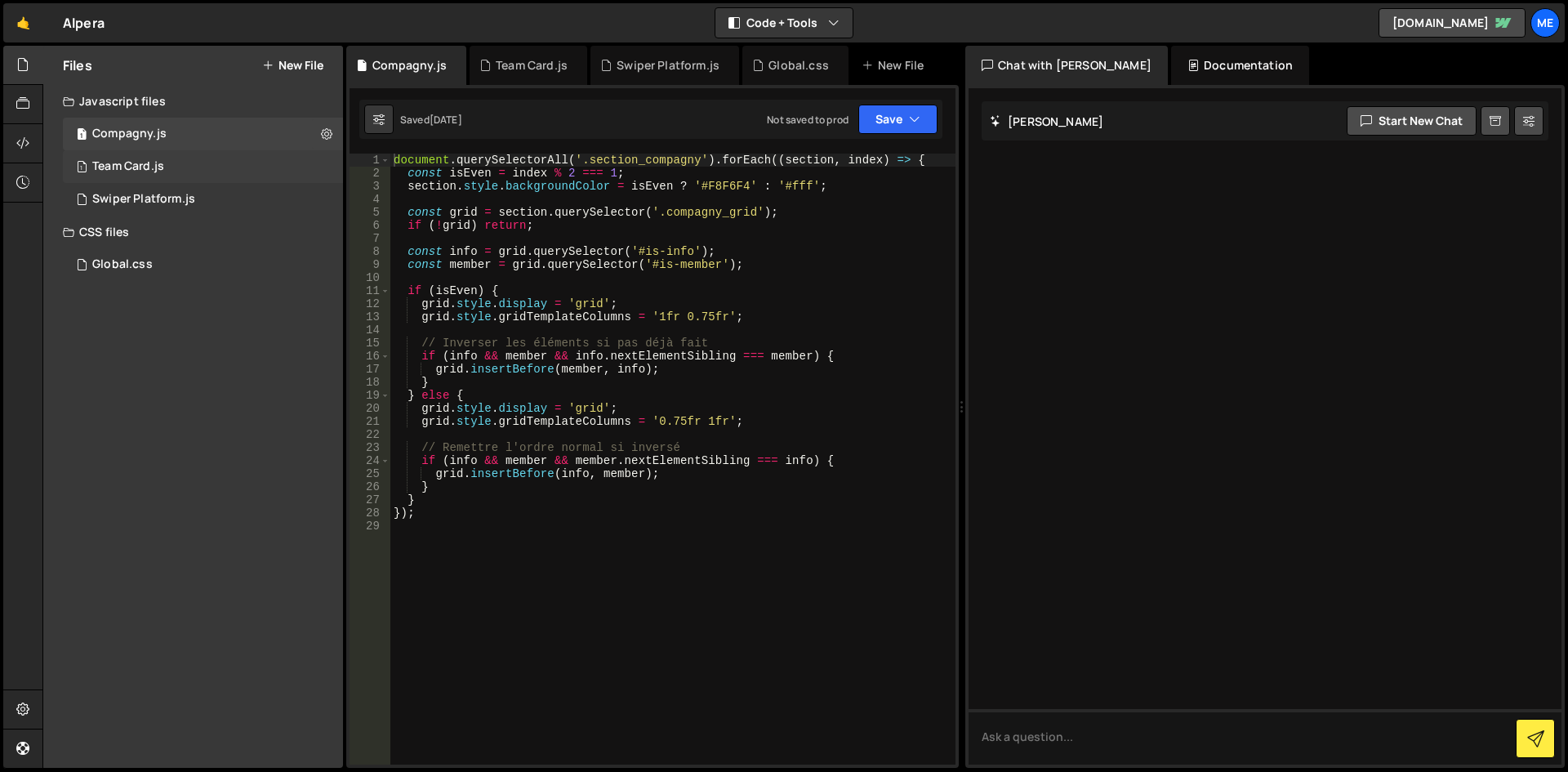
click at [166, 175] on div "1 Team Card.js 0" at bounding box center [202, 167] width 280 height 33
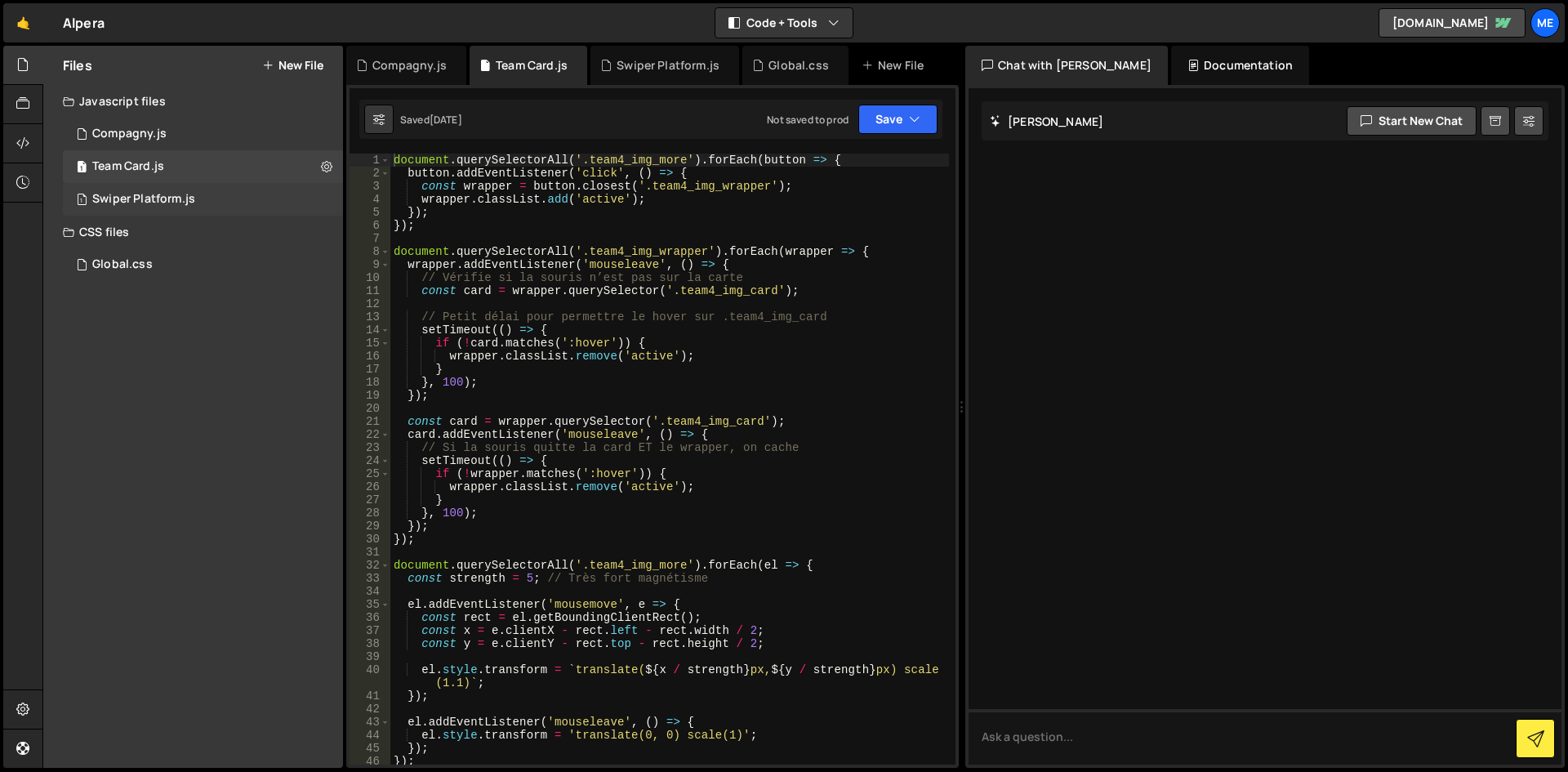
click at [152, 194] on div "Swiper Platform.js" at bounding box center [143, 199] width 103 height 15
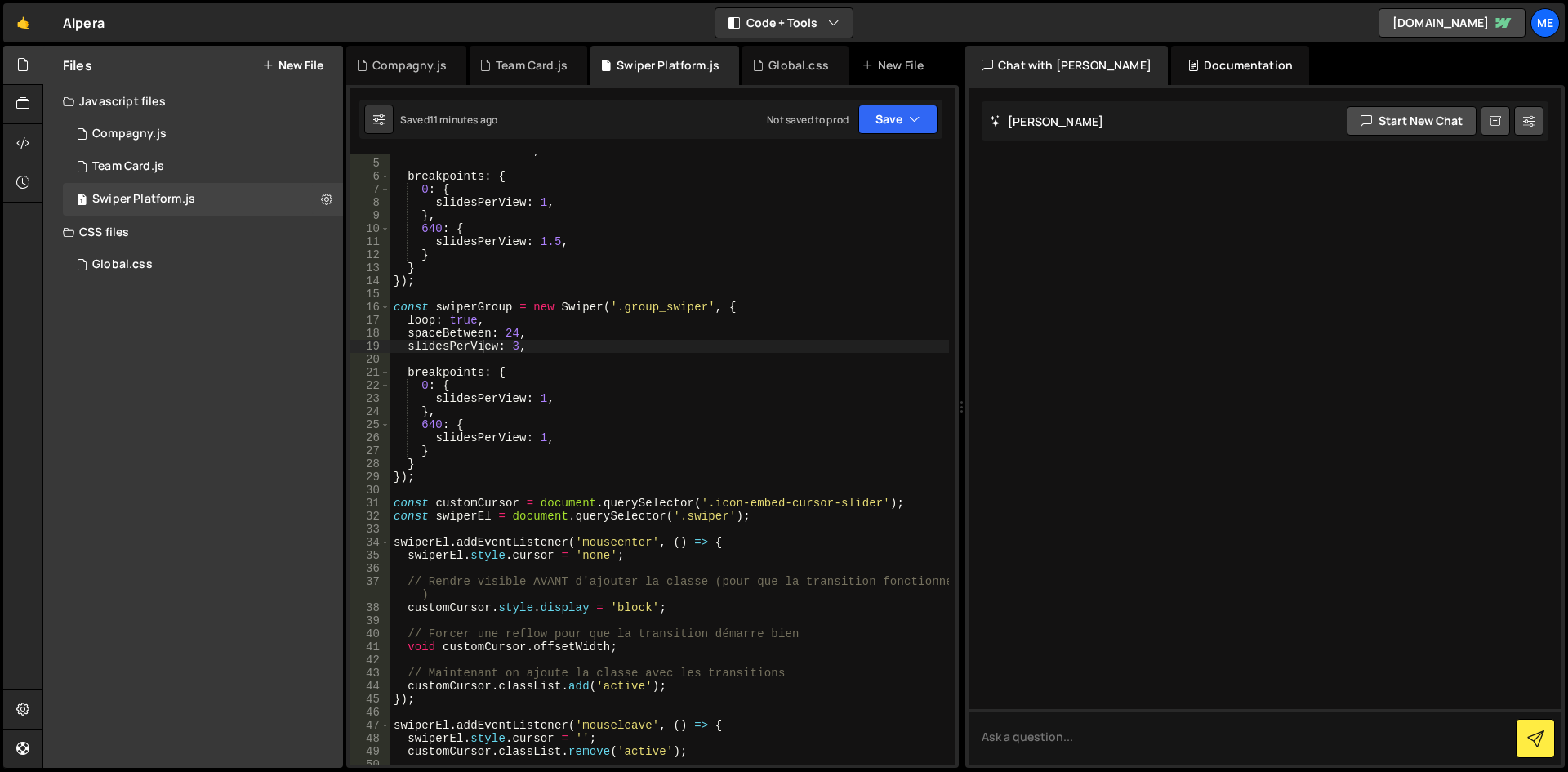
scroll to position [0, 0]
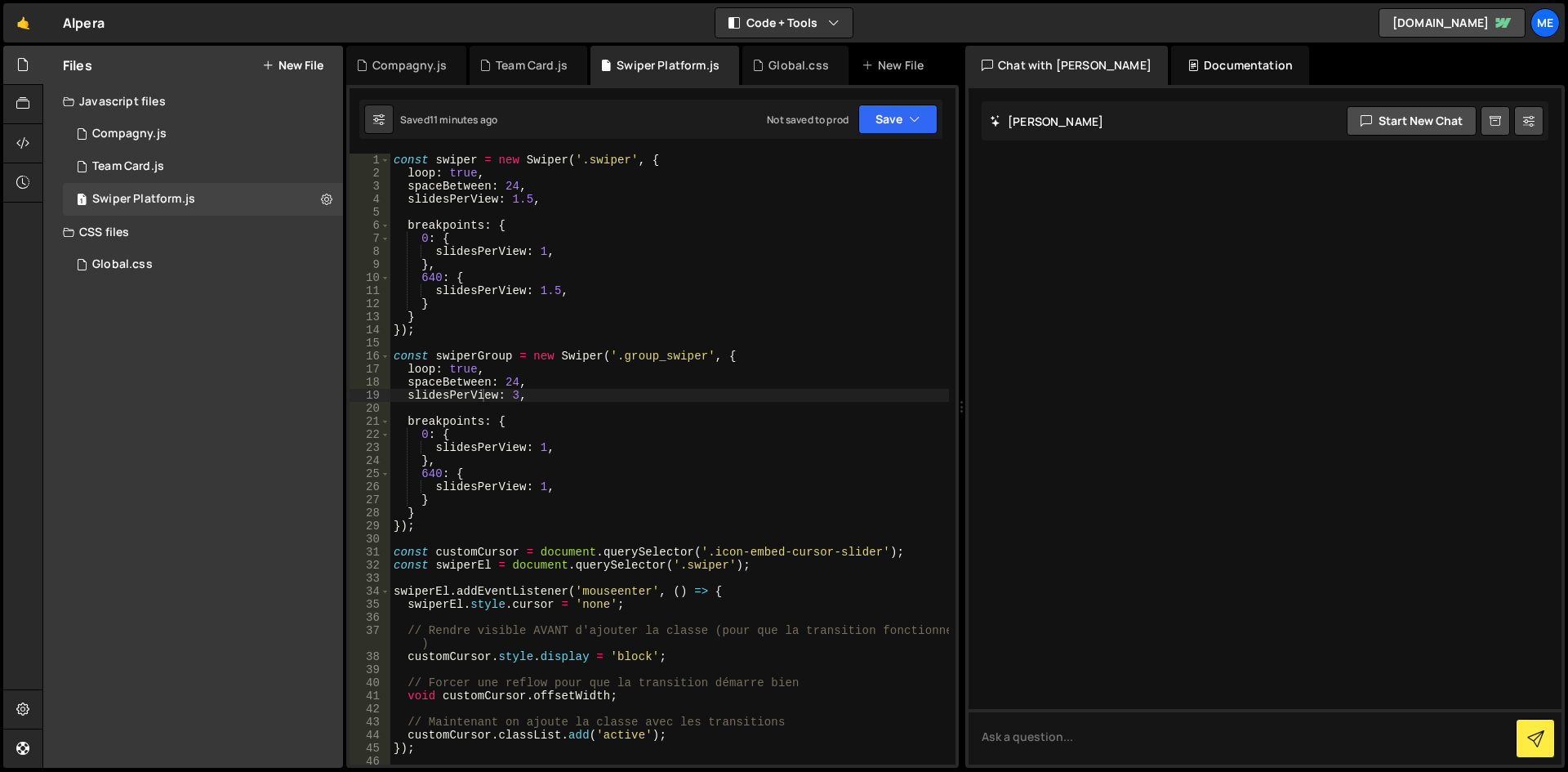
type textarea "const swiperGroup = new Swiper('.group_swiper', {"
click at [773, 351] on div "const swiper = new Swiper ( '.swiper' , { loop : true , spaceBetween : 24 , sli…" at bounding box center [669, 472] width 558 height 637
click at [583, 404] on div "const swiper = new Swiper ( '.swiper' , { loop : true , spaceBetween : 24 , sli…" at bounding box center [669, 472] width 558 height 637
click at [590, 490] on div "const swiper = new Swiper ( '.swiper' , { loop : true , spaceBetween : 24 , sli…" at bounding box center [669, 472] width 558 height 637
click at [503, 506] on div "const swiper = new Swiper ( '.swiper' , { loop : true , spaceBetween : 24 , sli…" at bounding box center [669, 472] width 558 height 637
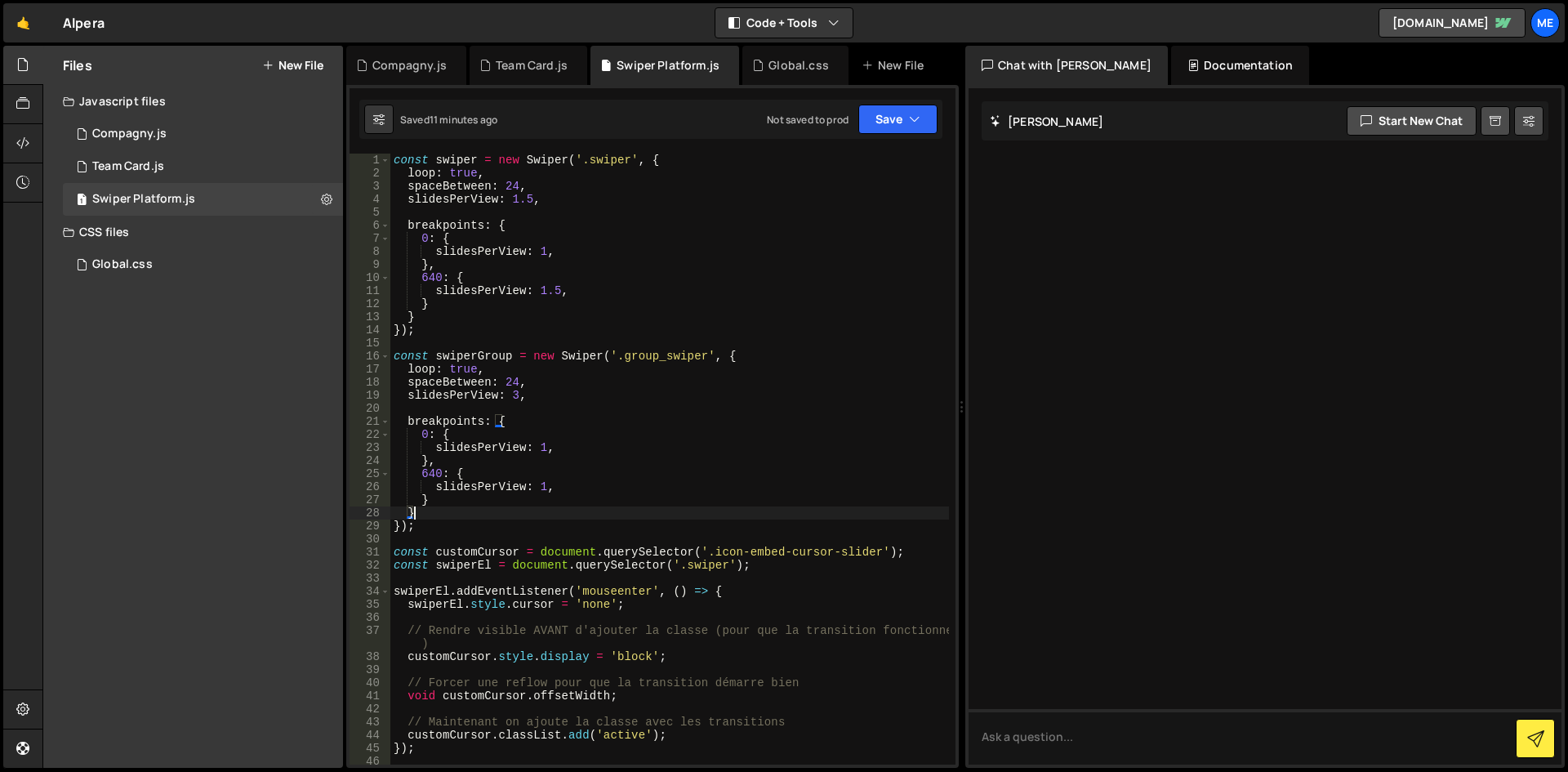
click at [464, 507] on div "const swiper = new Swiper ( '.swiper' , { loop : true , spaceBetween : 24 , sli…" at bounding box center [669, 472] width 558 height 637
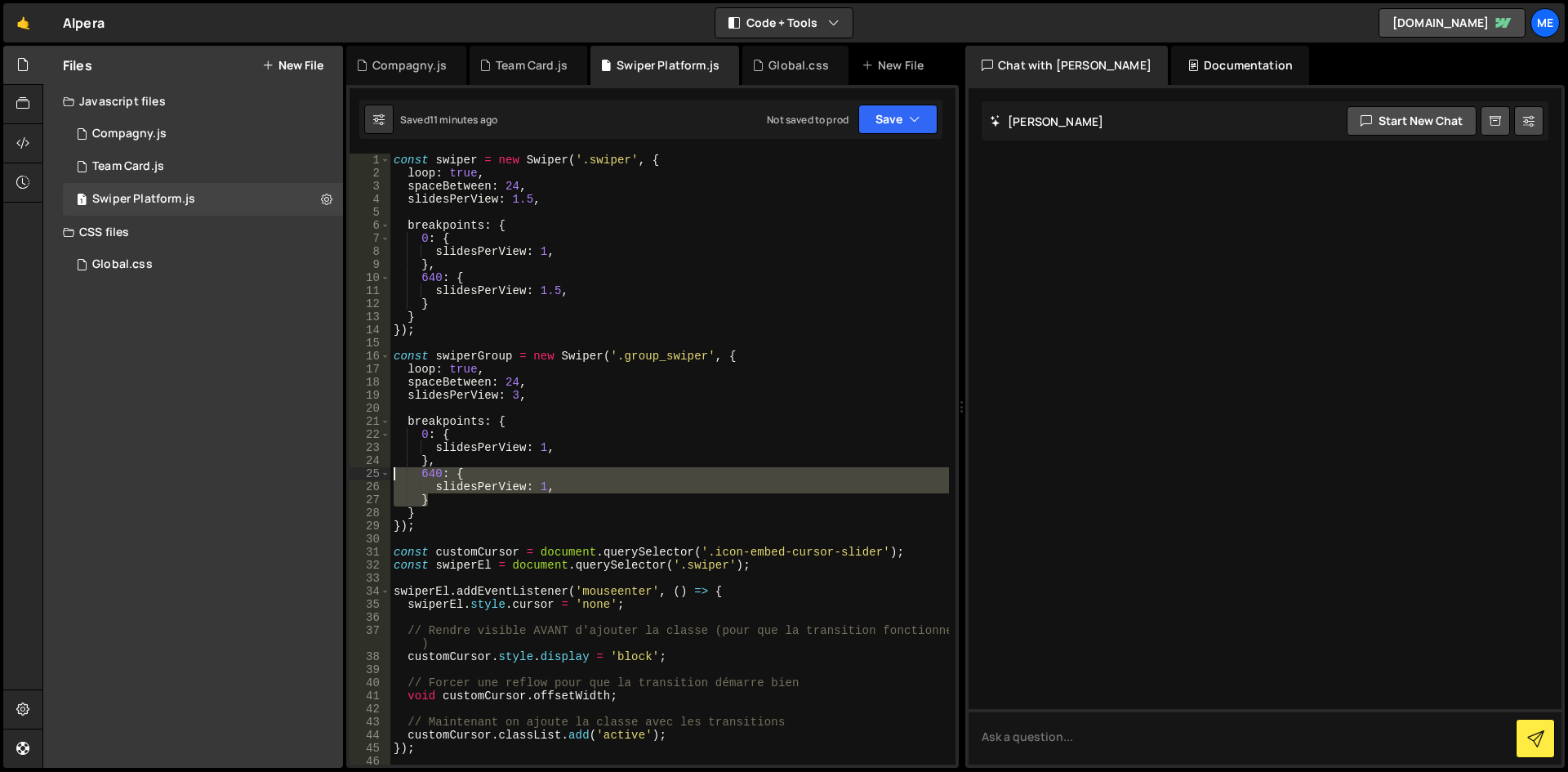
drag, startPoint x: 461, startPoint y: 499, endPoint x: 343, endPoint y: 469, distance: 121.8
click at [343, 469] on div "Files New File Javascript files 1 Compagny.js 0 1 Team Card.js 0 1 Swiper Platf…" at bounding box center [805, 407] width 1525 height 723
type textarea "640: { slidesPerView: 1,"
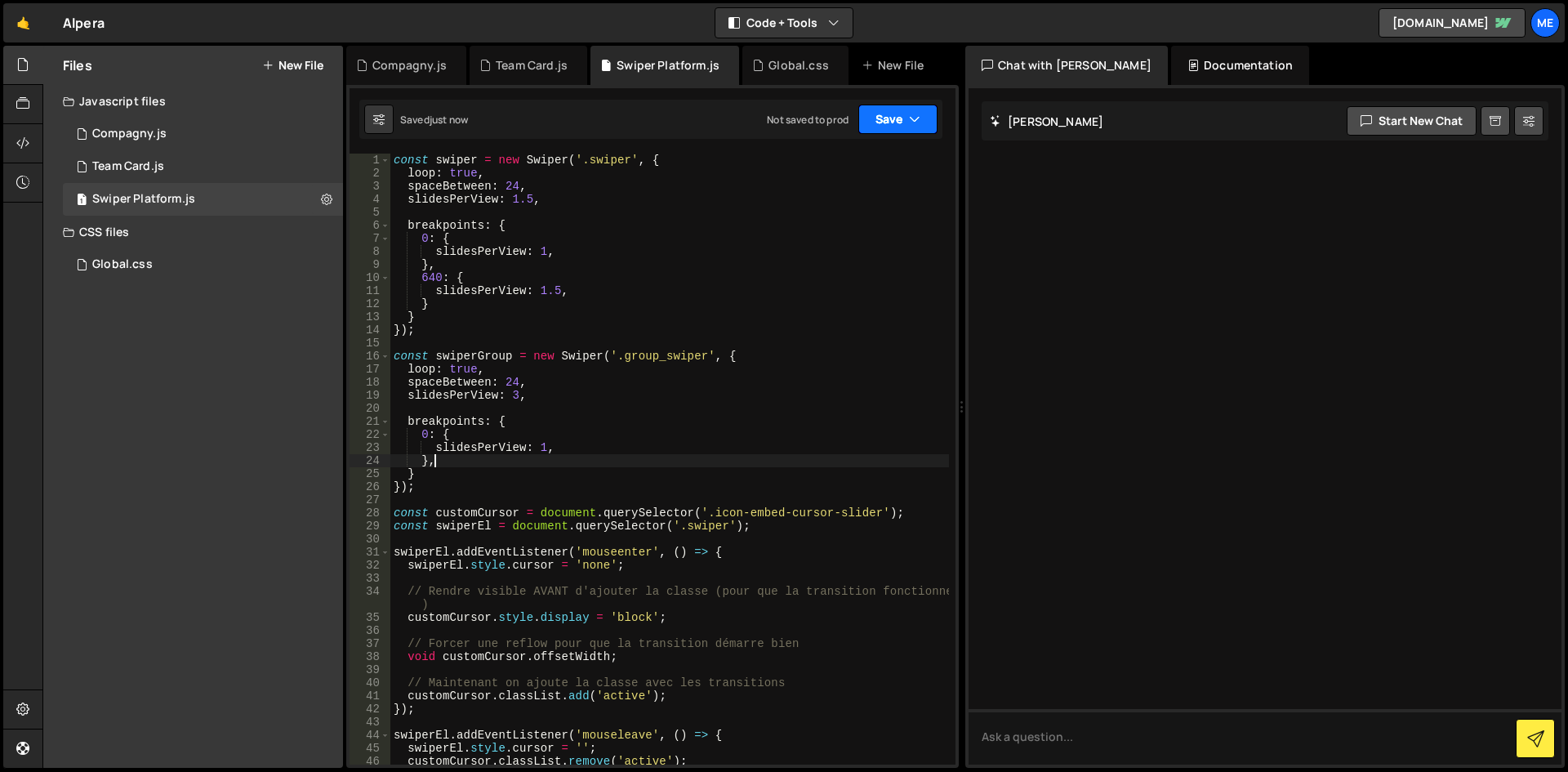
click at [888, 118] on button "Save" at bounding box center [898, 119] width 79 height 30
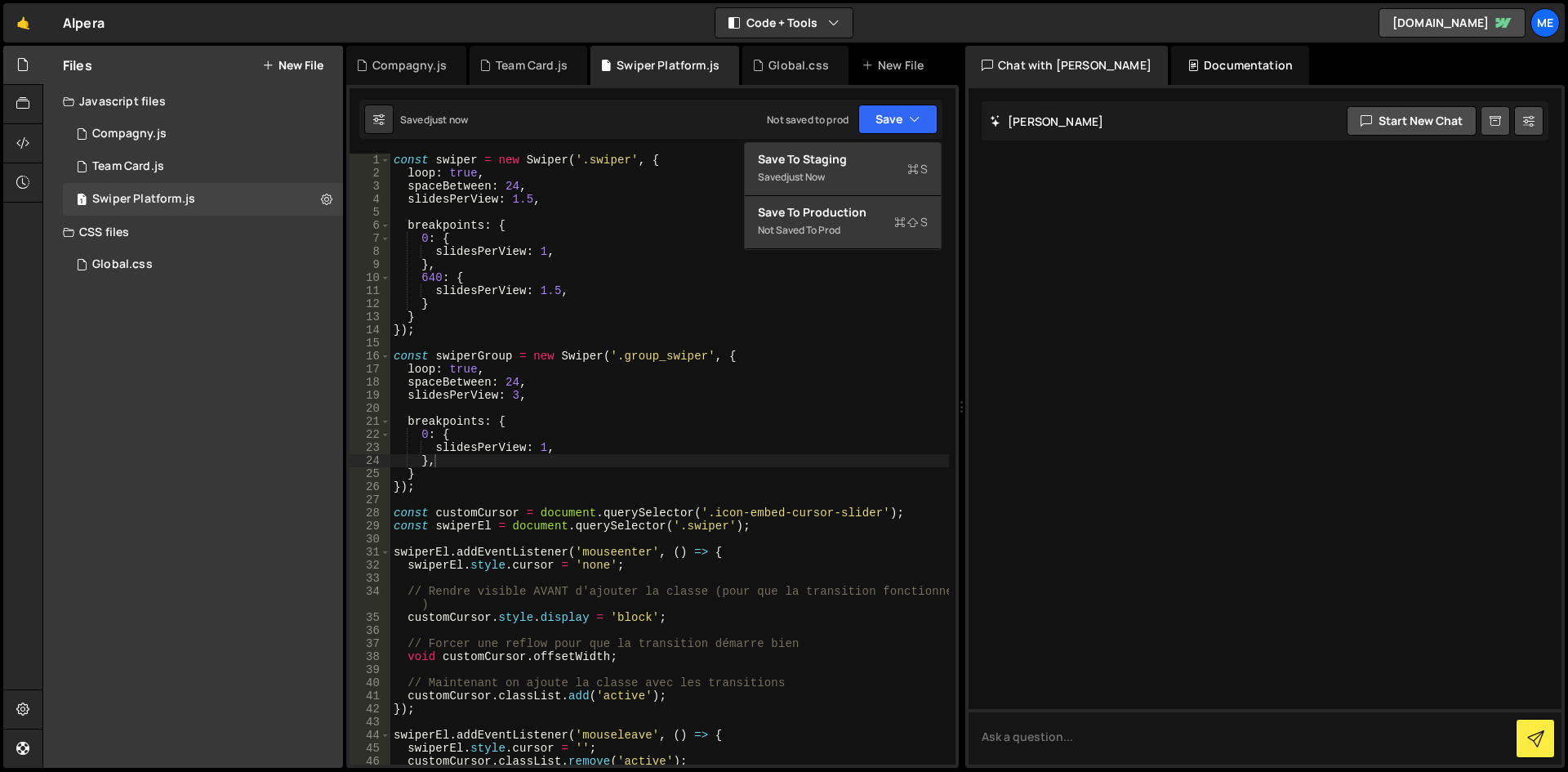
click at [489, 456] on div "const swiper = new Swiper ( '.swiper' , { loop : true , spaceBetween : 24 , sli…" at bounding box center [669, 472] width 558 height 637
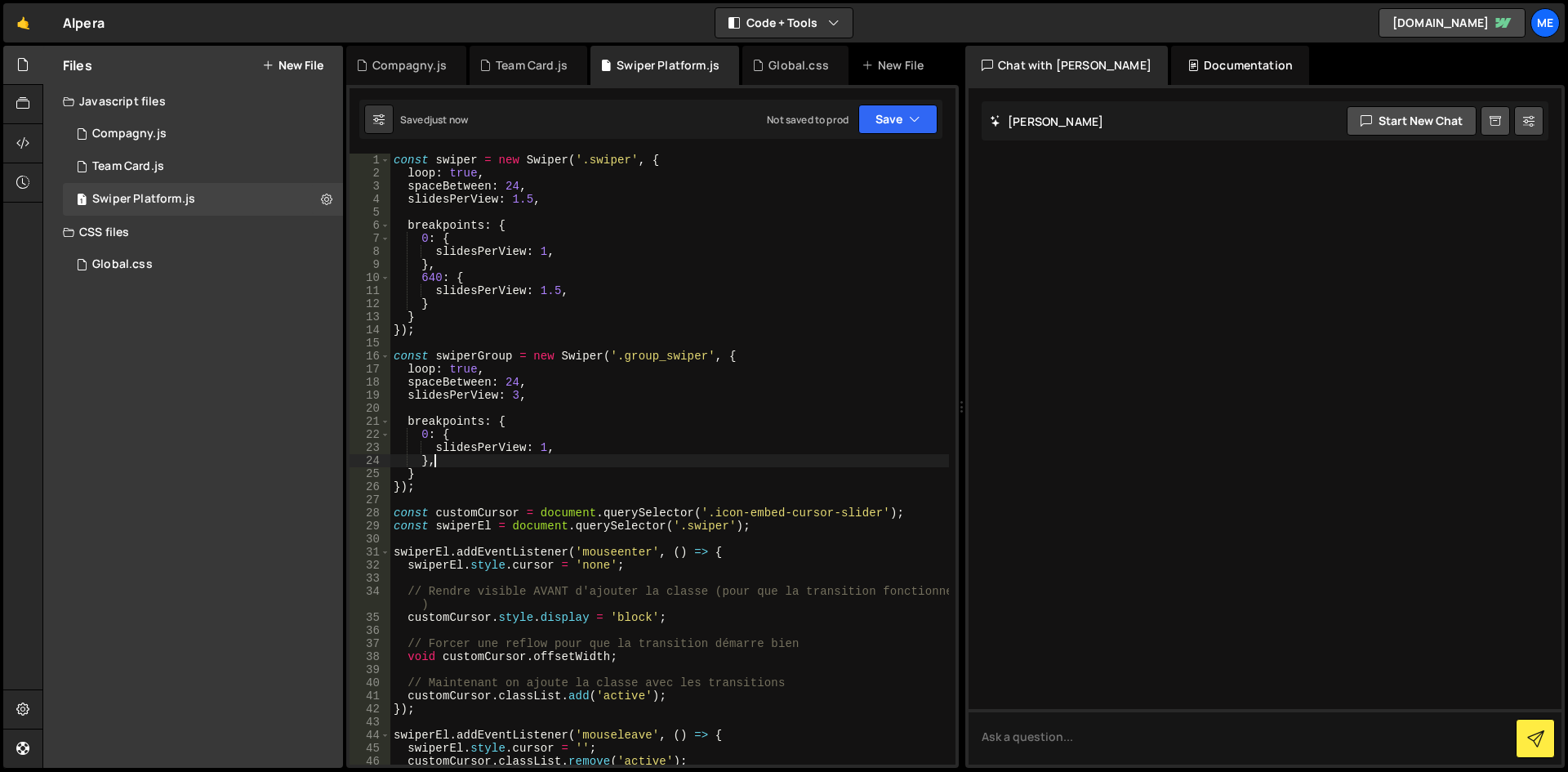
click at [432, 480] on div "const swiper = new Swiper ( '.swiper' , { loop : true , spaceBetween : 24 , sli…" at bounding box center [669, 472] width 558 height 637
click at [429, 478] on div "const swiper = new Swiper ( '.swiper' , { loop : true , spaceBetween : 24 , sli…" at bounding box center [669, 472] width 558 height 637
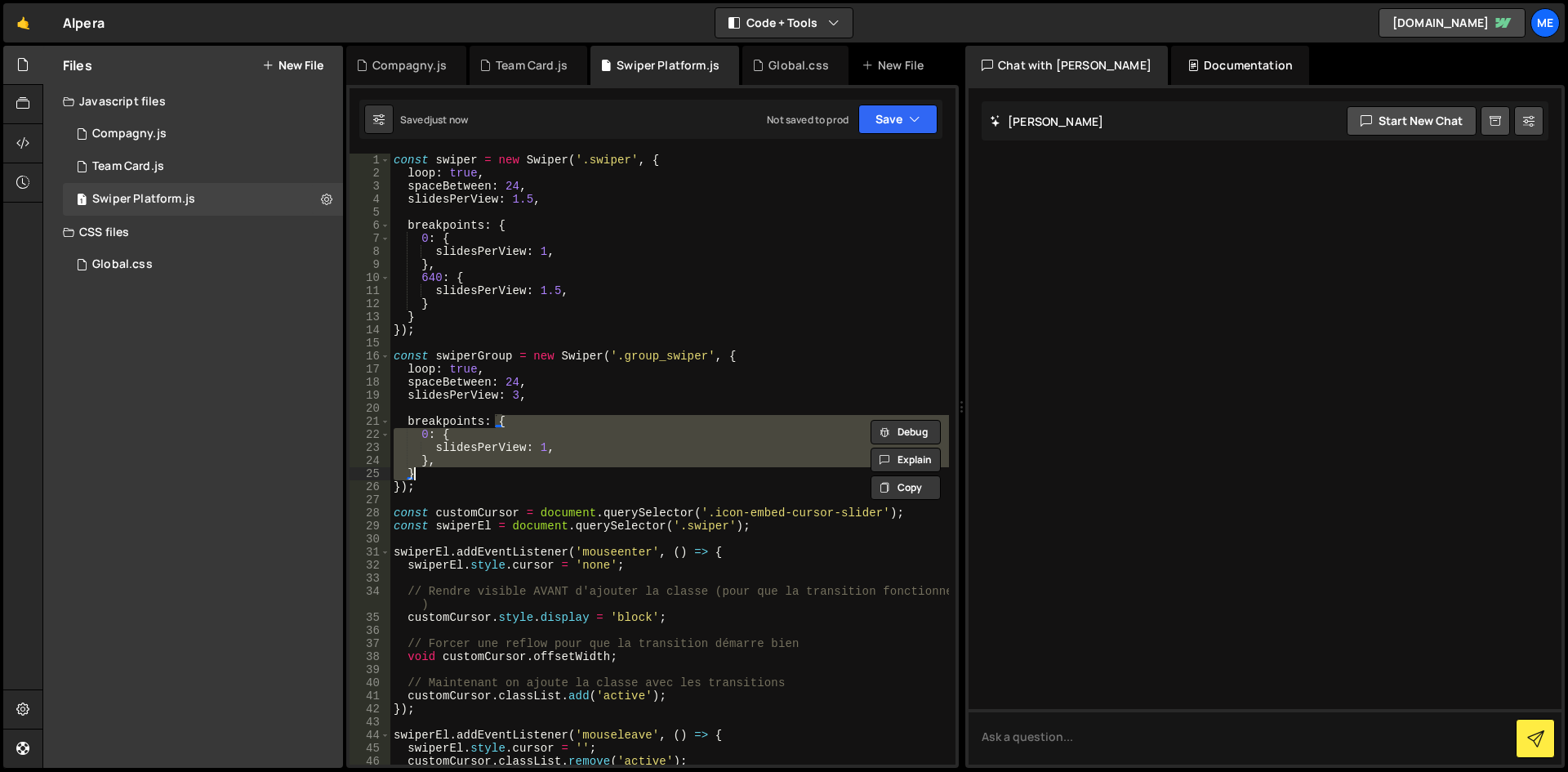
click at [428, 475] on div "const swiper = new Swiper ( '.swiper' , { loop : true , spaceBetween : 24 , sli…" at bounding box center [669, 459] width 558 height 611
drag, startPoint x: 442, startPoint y: 472, endPoint x: 322, endPoint y: 415, distance: 132.8
click at [322, 415] on div "Files New File Javascript files 1 Compagny.js 0 1 Team Card.js 0 1 Swiper Platf…" at bounding box center [805, 407] width 1525 height 723
type textarea "breakpoints: { 0: {"
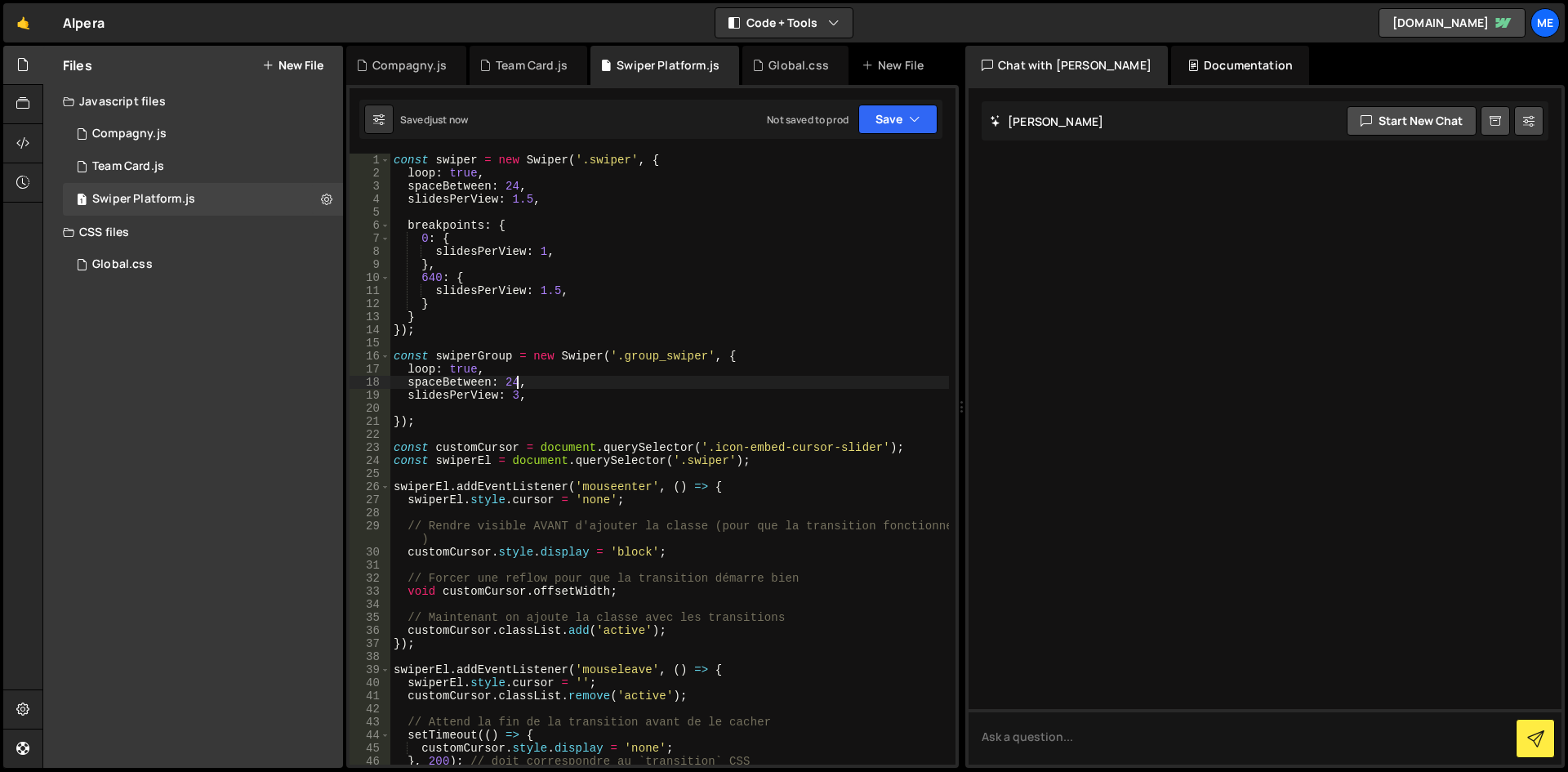
click at [517, 376] on div "const swiper = new Swiper ( '.swiper' , { loop : true , spaceBetween : 24 , sli…" at bounding box center [669, 472] width 558 height 637
type textarea "spaceBetween: 24,"
click at [522, 405] on div "const swiper = new Swiper ( '.swiper' , { loop : true , spaceBetween : 24 , sli…" at bounding box center [669, 472] width 558 height 637
type textarea "});"
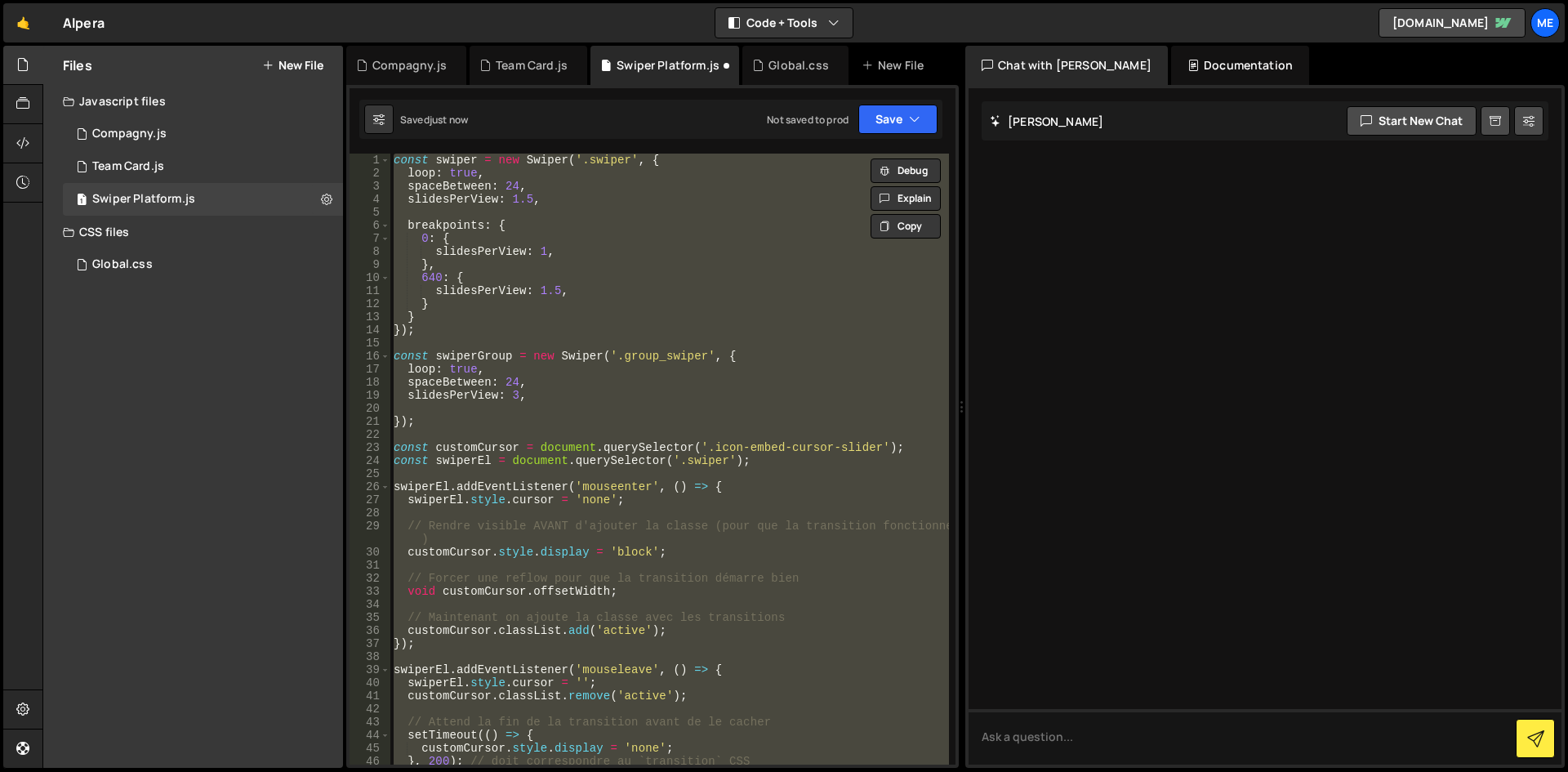
click at [563, 339] on div "const swiper = new Swiper ( '.swiper' , { loop : true , spaceBetween : 24 , sli…" at bounding box center [669, 459] width 558 height 611
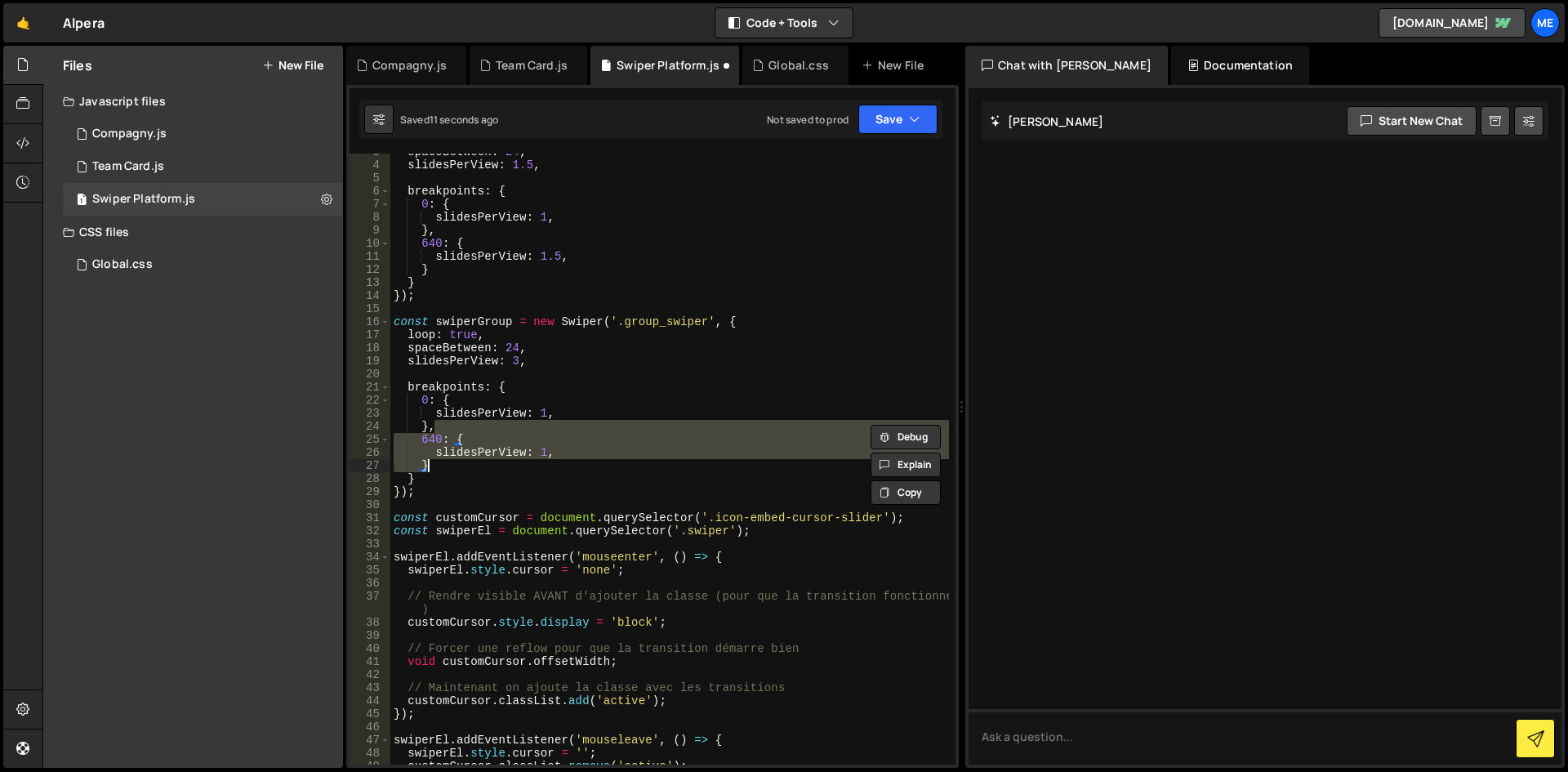
scroll to position [35, 0]
click at [539, 456] on div "spaceBetween : 24 , slidesPerView : 1.5 , breakpoints : { 0 : { slidesPerView :…" at bounding box center [669, 459] width 558 height 611
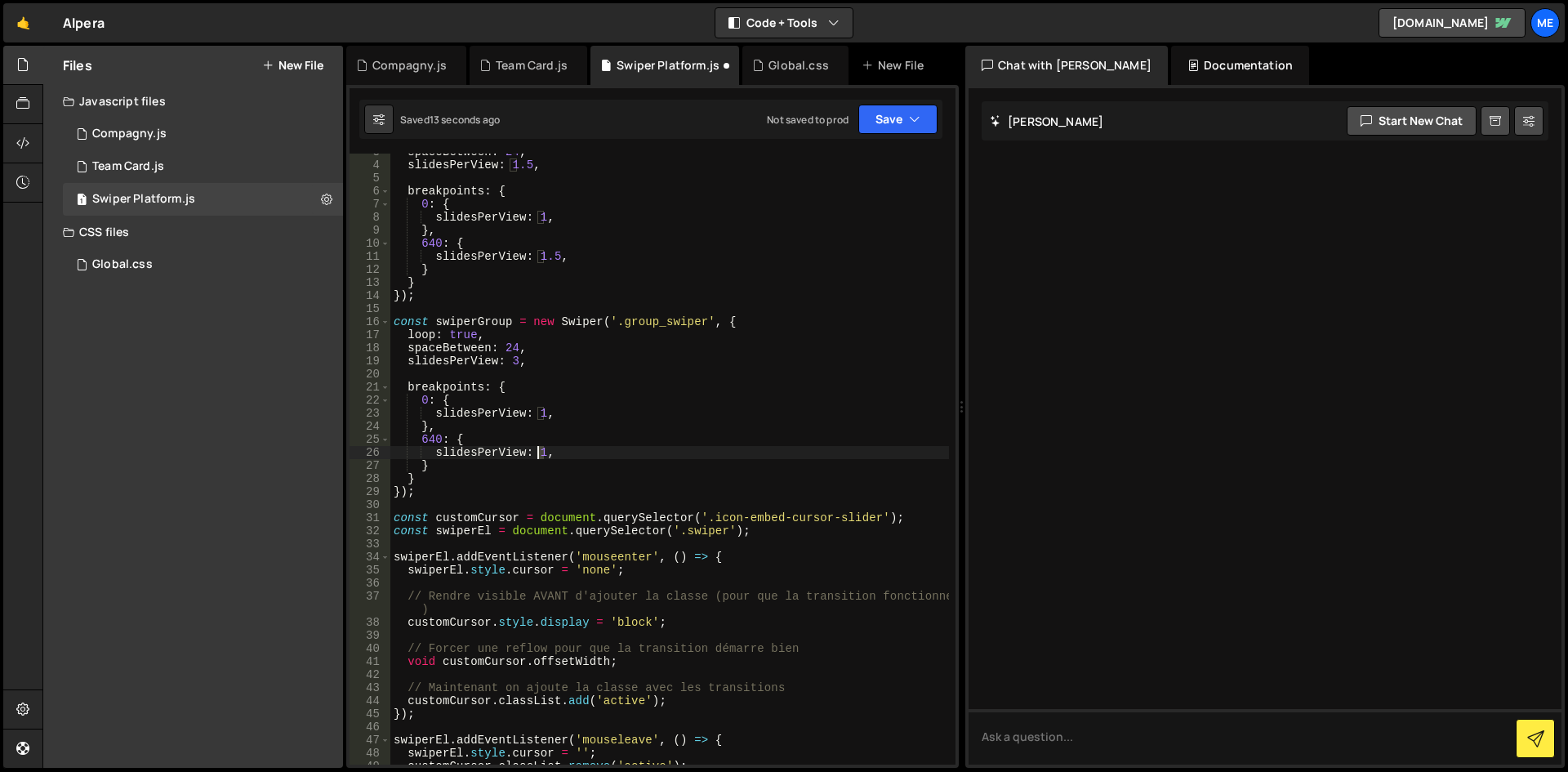
click at [539, 452] on div "spaceBetween : 24 , slidesPerView : 1.5 , breakpoints : { 0 : { slidesPerView :…" at bounding box center [669, 464] width 558 height 637
click at [597, 449] on div "spaceBetween : 24 , slidesPerView : 1.5 , breakpoints : { 0 : { slidesPerView :…" at bounding box center [669, 464] width 558 height 637
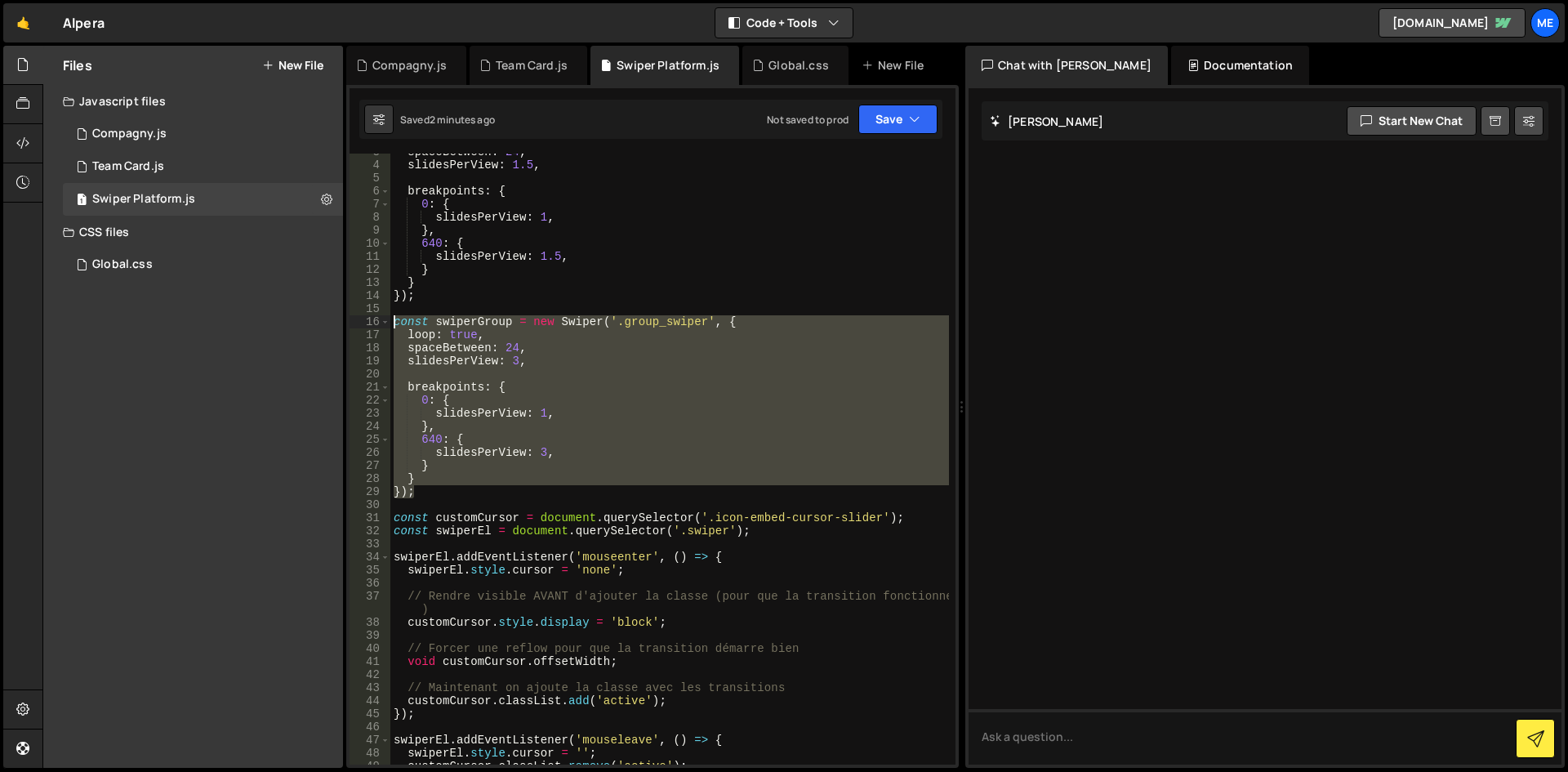
drag, startPoint x: 448, startPoint y: 498, endPoint x: 314, endPoint y: 318, distance: 224.4
click at [314, 318] on div "Files New File Javascript files 1 Compagny.js 0 1 Team Card.js 0 1 Swiper Platf…" at bounding box center [805, 407] width 1525 height 723
click at [528, 458] on div "spaceBetween : 24 , slidesPerView : 1.5 , breakpoints : { 0 : { slidesPerView :…" at bounding box center [669, 459] width 558 height 611
drag, startPoint x: 432, startPoint y: 487, endPoint x: 310, endPoint y: 319, distance: 207.6
click at [310, 319] on div "Files New File Javascript files 1 Compagny.js 0 1 Team Card.js 0 1 Swiper Platf…" at bounding box center [805, 407] width 1525 height 723
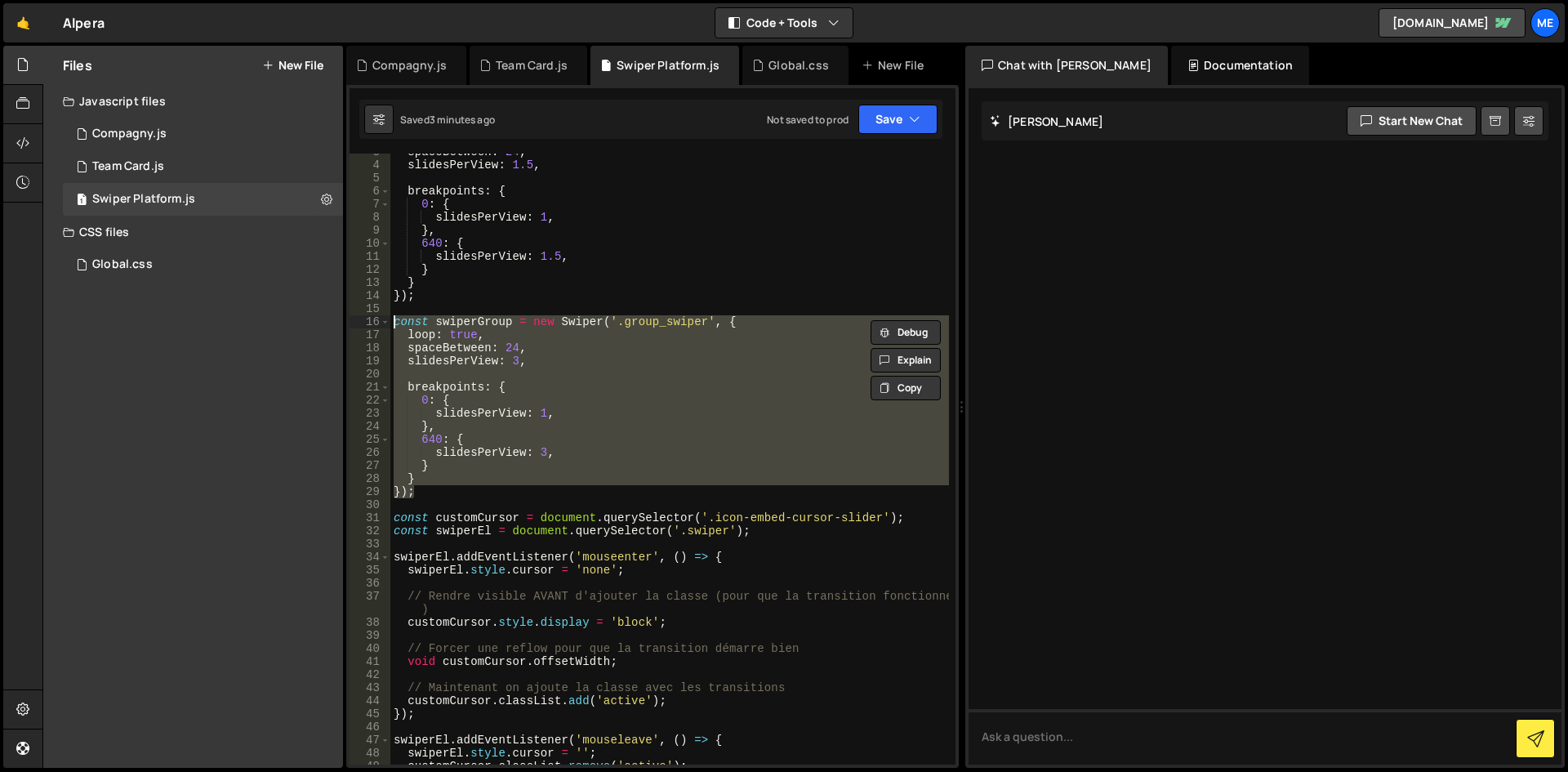
paste textarea "});"
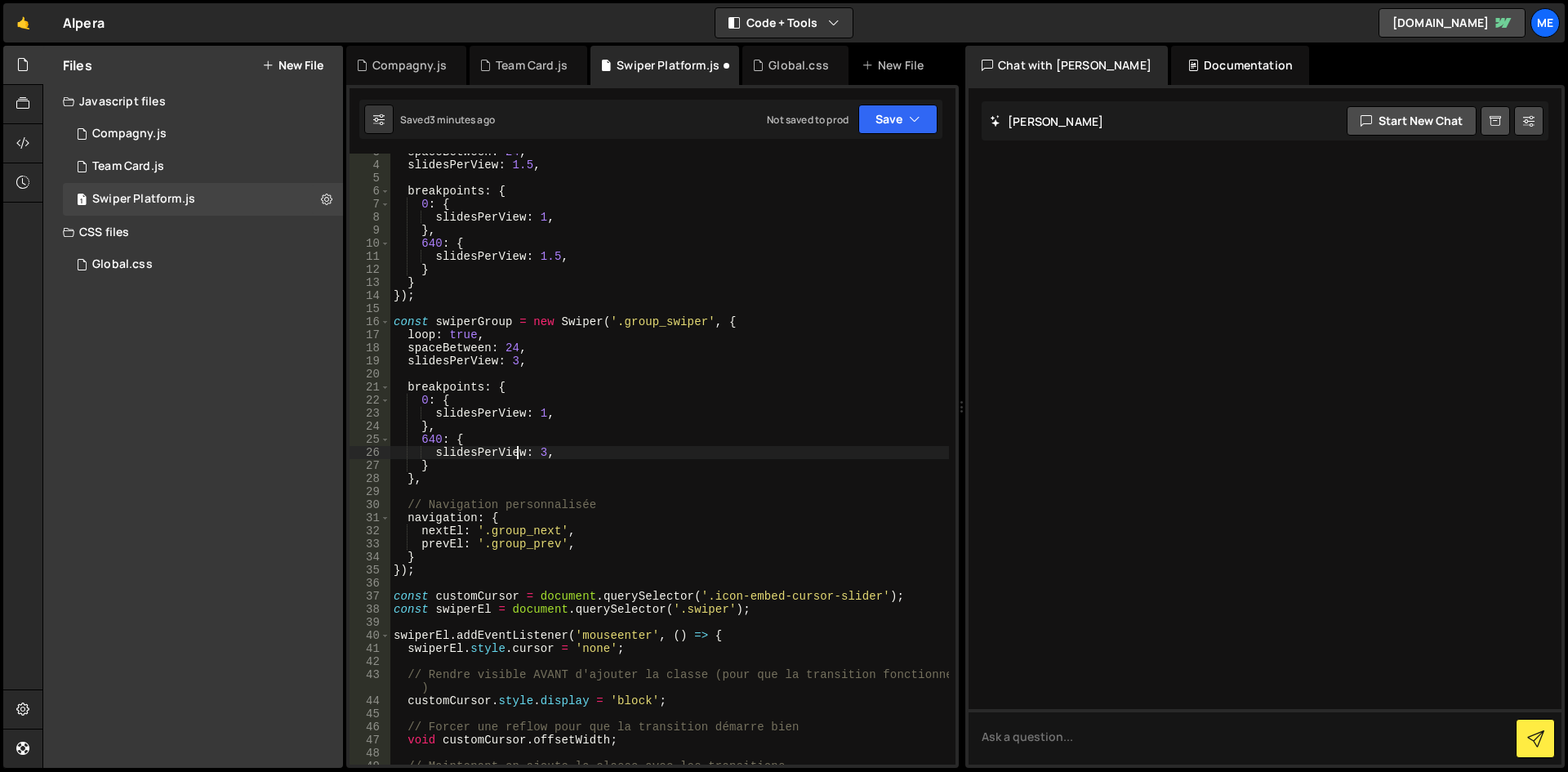
click at [516, 450] on div "spaceBetween : 24 , slidesPerView : 1.5 , breakpoints : { 0 : { slidesPerView :…" at bounding box center [669, 464] width 558 height 637
type textarea "slidesPerView: 3,"
click at [167, 255] on div "Global.css 0" at bounding box center [205, 265] width 286 height 33
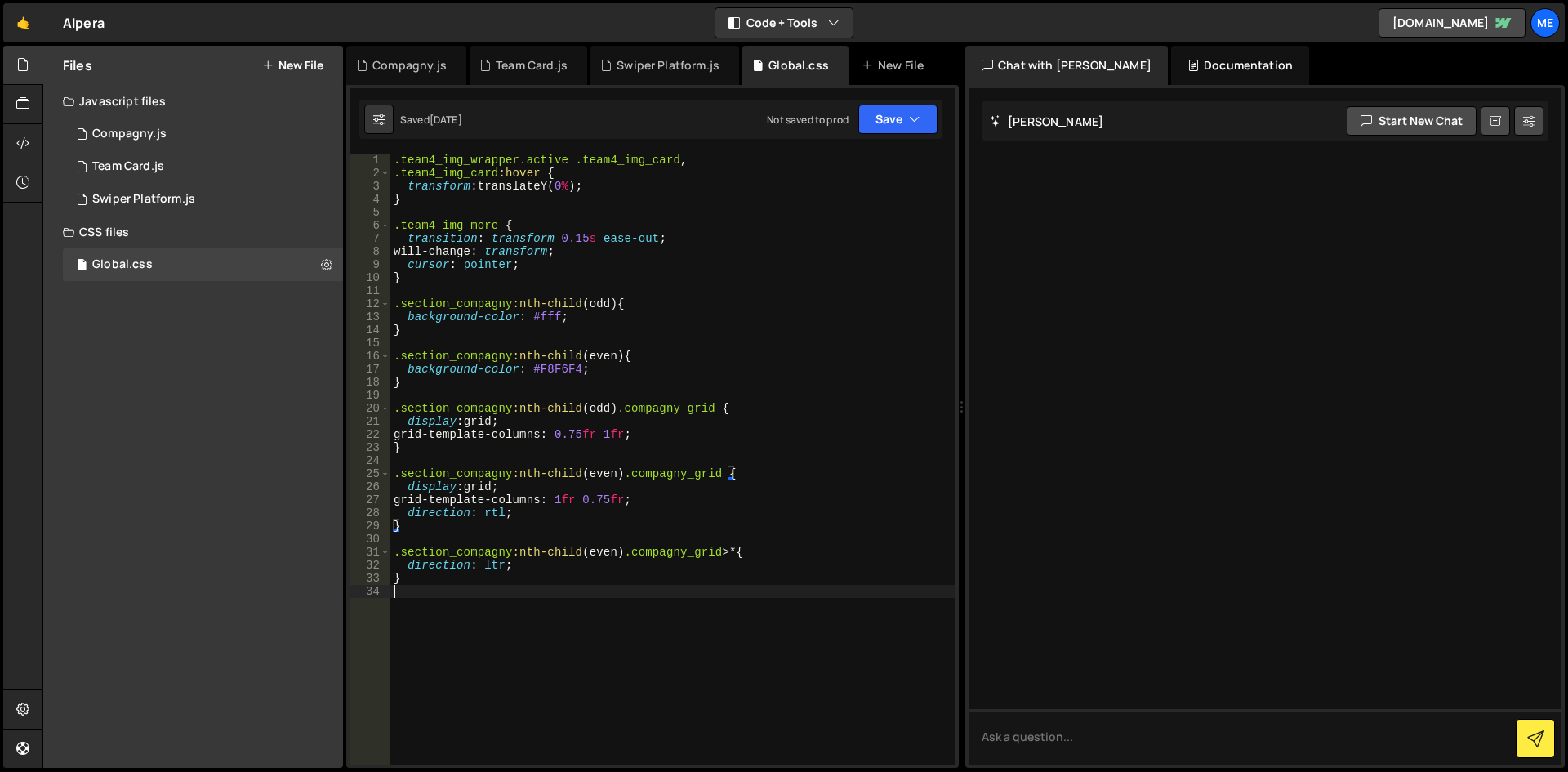
click at [521, 652] on div ".team4_img_wrapper.active .team4_img_card , .team4_img_card :hover { transform …" at bounding box center [673, 472] width 565 height 637
paste textarea "}"
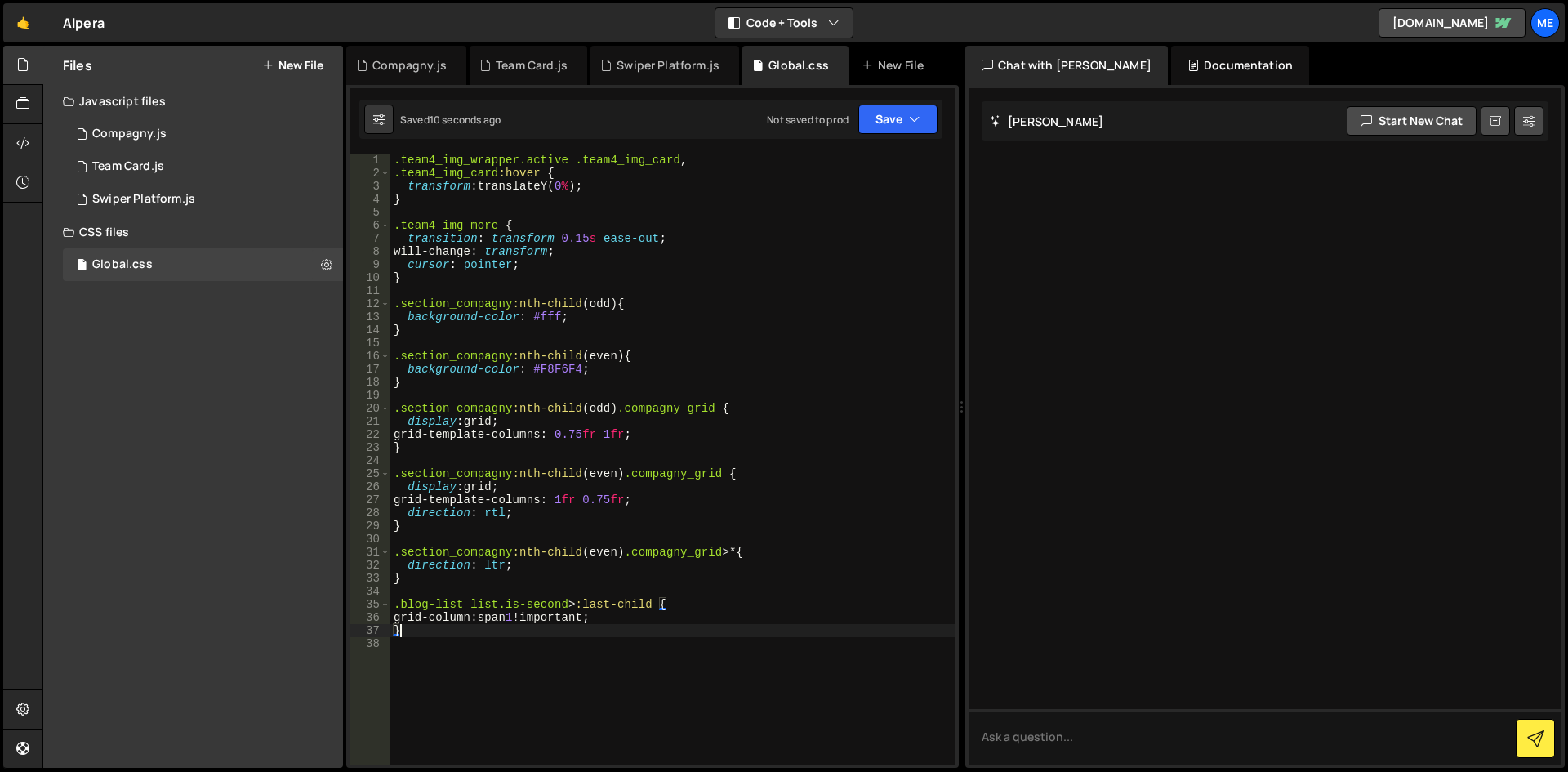
click at [668, 426] on div ".team4_img_wrapper.active .team4_img_card , .team4_img_card :hover { transform …" at bounding box center [673, 472] width 565 height 637
click at [896, 127] on button "Save" at bounding box center [898, 119] width 79 height 30
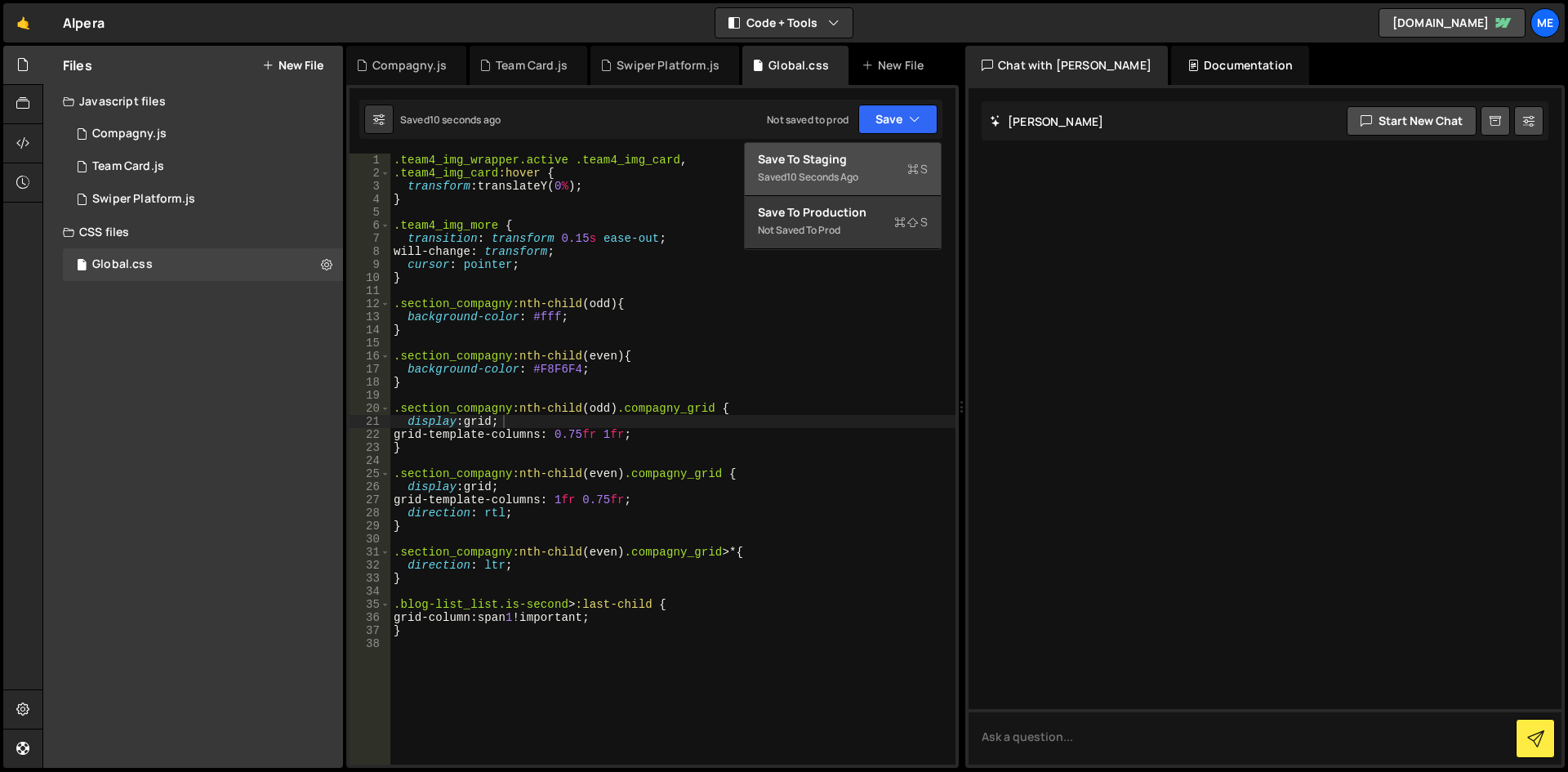
click at [865, 157] on div "Save to Staging S" at bounding box center [843, 159] width 170 height 16
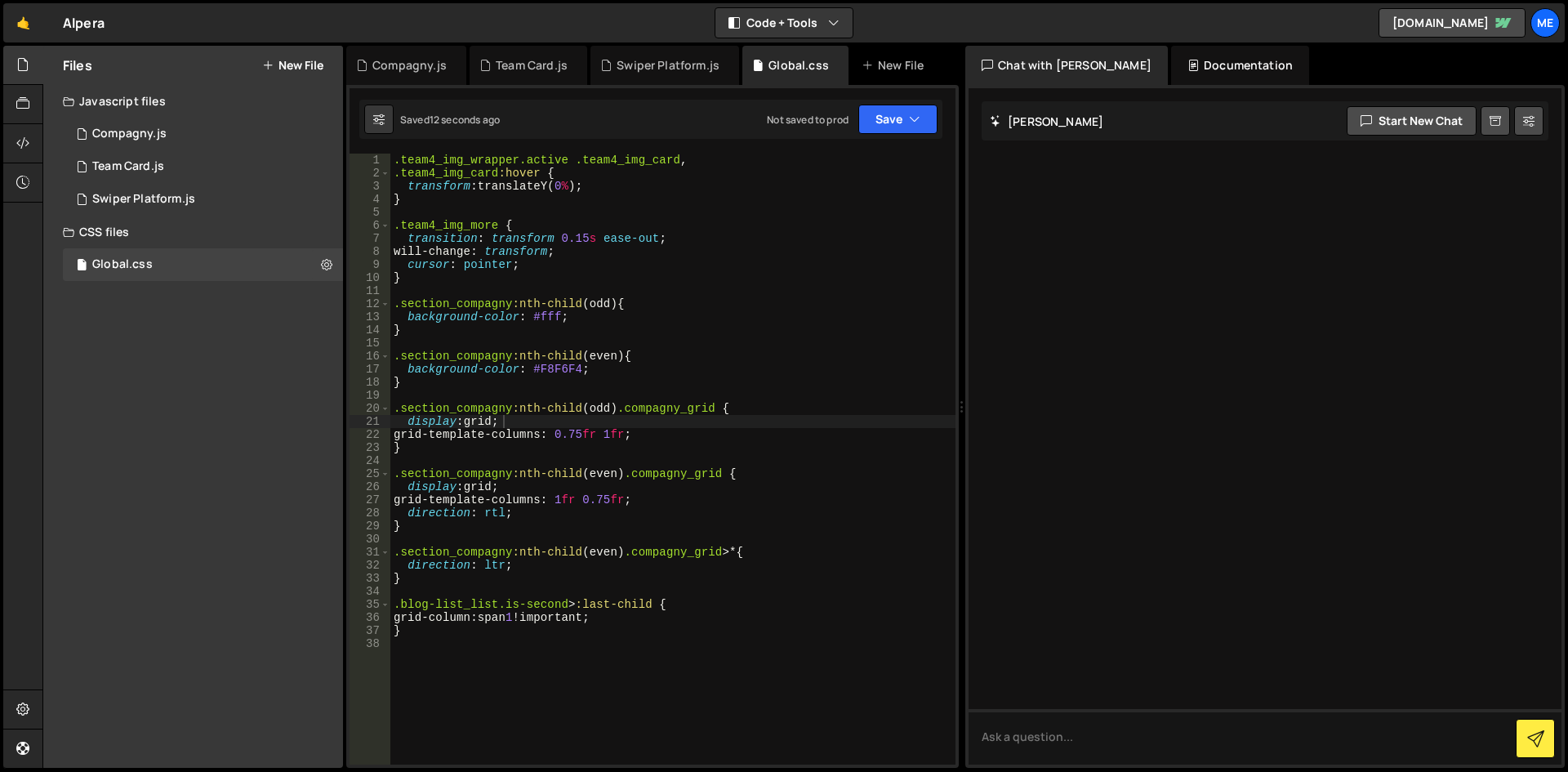
click at [833, 275] on div ".team4_img_wrapper.active .team4_img_card , .team4_img_card :hover { transform …" at bounding box center [673, 472] width 565 height 637
drag, startPoint x: 612, startPoint y: 606, endPoint x: 584, endPoint y: 606, distance: 28.0
click at [584, 606] on div ".team4_img_wrapper.active .team4_img_card , .team4_img_card :hover { transform …" at bounding box center [673, 472] width 565 height 637
click at [587, 618] on div ".team4_img_wrapper.active .team4_img_card , .team4_img_card :hover { transform …" at bounding box center [673, 472] width 565 height 637
click at [628, 623] on div ".team4_img_wrapper.active .team4_img_card , .team4_img_card :hover { transform …" at bounding box center [673, 472] width 565 height 637
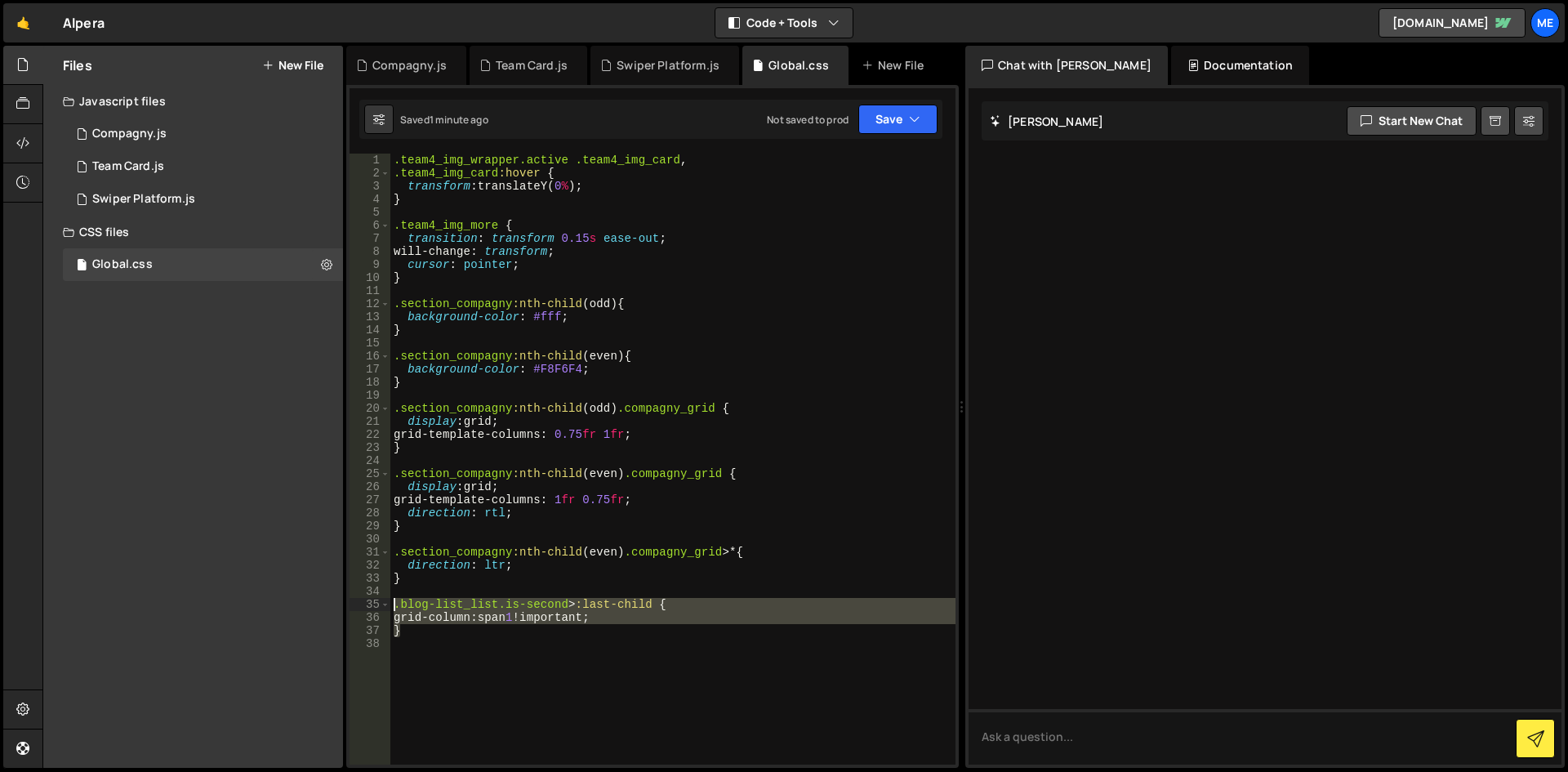
drag, startPoint x: 461, startPoint y: 626, endPoint x: 371, endPoint y: 603, distance: 92.9
click at [371, 603] on div "grid-column: span 1 !important; 1 2 3 4 5 6 7 8 9 10 11 12 13 14 15 16 17 18 19…" at bounding box center [653, 459] width 606 height 611
paste textarea "}"
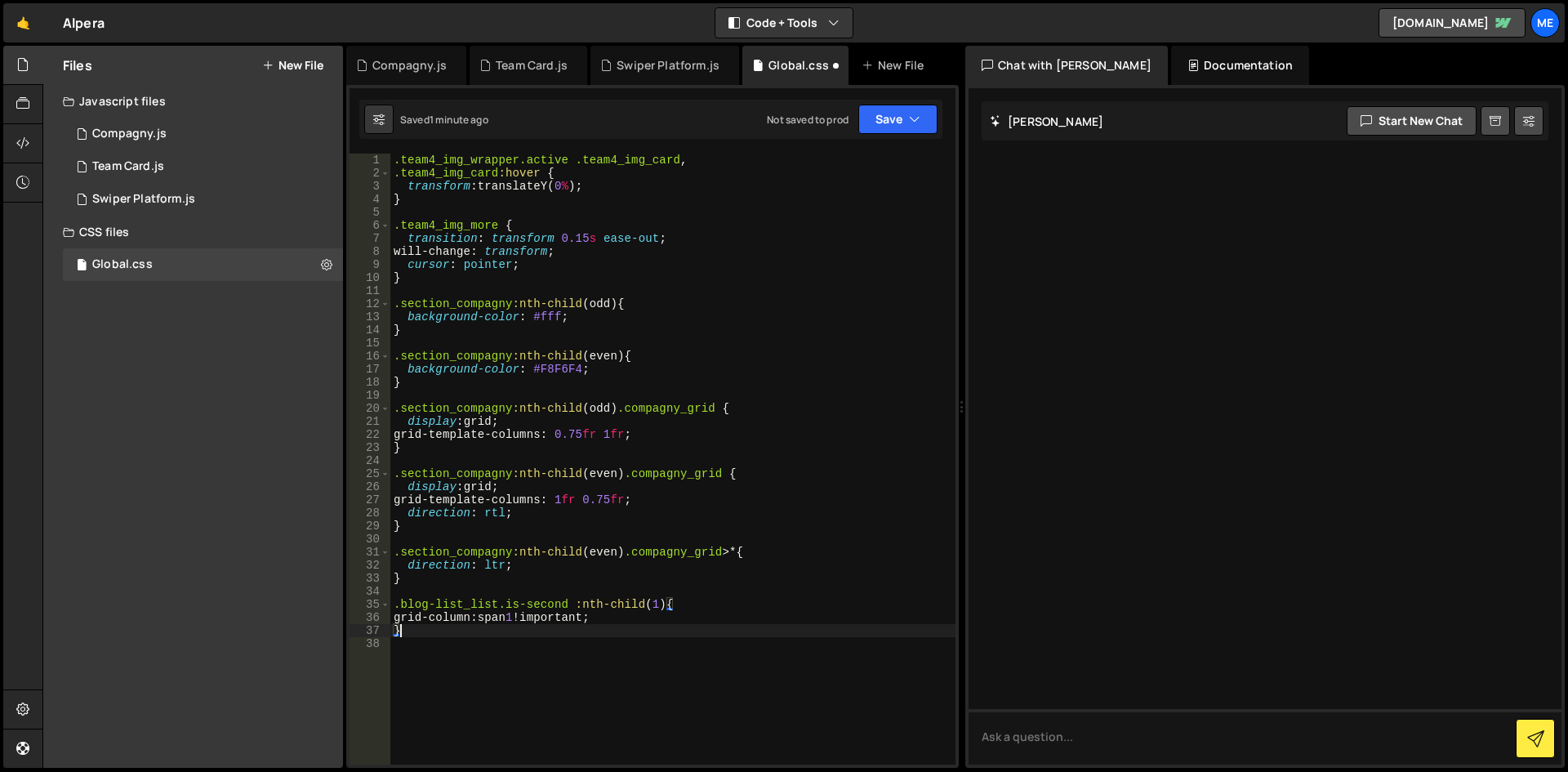
click at [565, 631] on div ".team4_img_wrapper.active .team4_img_card , .team4_img_card :hover { transform …" at bounding box center [673, 472] width 565 height 637
drag, startPoint x: 567, startPoint y: 608, endPoint x: 573, endPoint y: 601, distance: 9.2
click at [569, 607] on div ".team4_img_wrapper.active .team4_img_card , .team4_img_card :hover { transform …" at bounding box center [673, 472] width 565 height 637
click at [574, 599] on div ".team4_img_wrapper.active .team4_img_card , .team4_img_card :hover { transform …" at bounding box center [673, 459] width 565 height 611
click at [600, 615] on div ".team4_img_wrapper.active .team4_img_card , .team4_img_card :hover { transform …" at bounding box center [673, 472] width 565 height 637
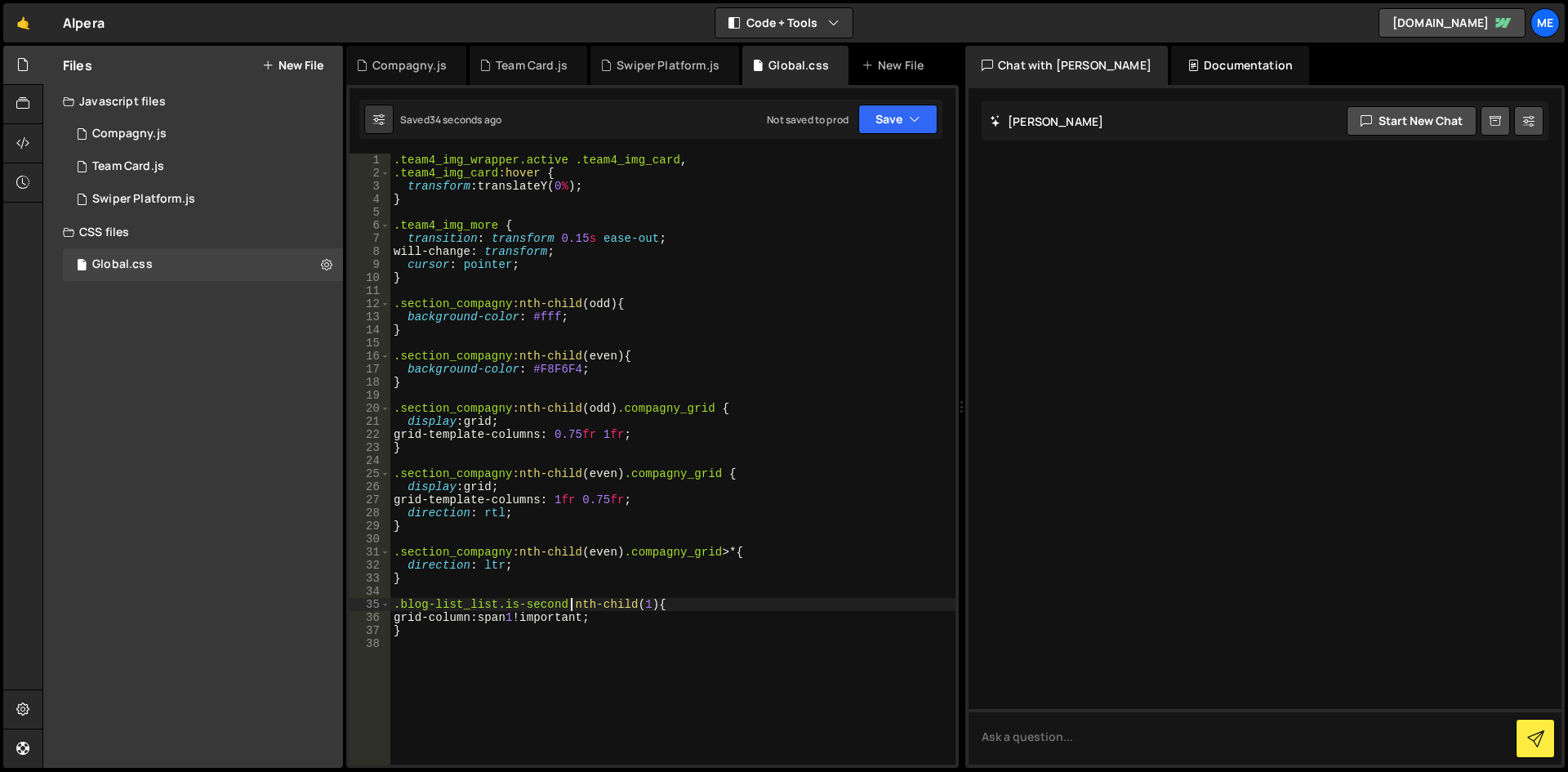
click at [570, 599] on div ".team4_img_wrapper.active .team4_img_card , .team4_img_card :hover { transform …" at bounding box center [673, 472] width 565 height 637
click at [565, 599] on div ".team4_img_wrapper.active .team4_img_card , .team4_img_card :hover { transform …" at bounding box center [673, 472] width 565 height 637
type textarea ".blog-list_list.is-second :nth-child(1) {"
click at [679, 650] on div ".team4_img_wrapper.active .team4_img_card , .team4_img_card :hover { transform …" at bounding box center [673, 472] width 565 height 637
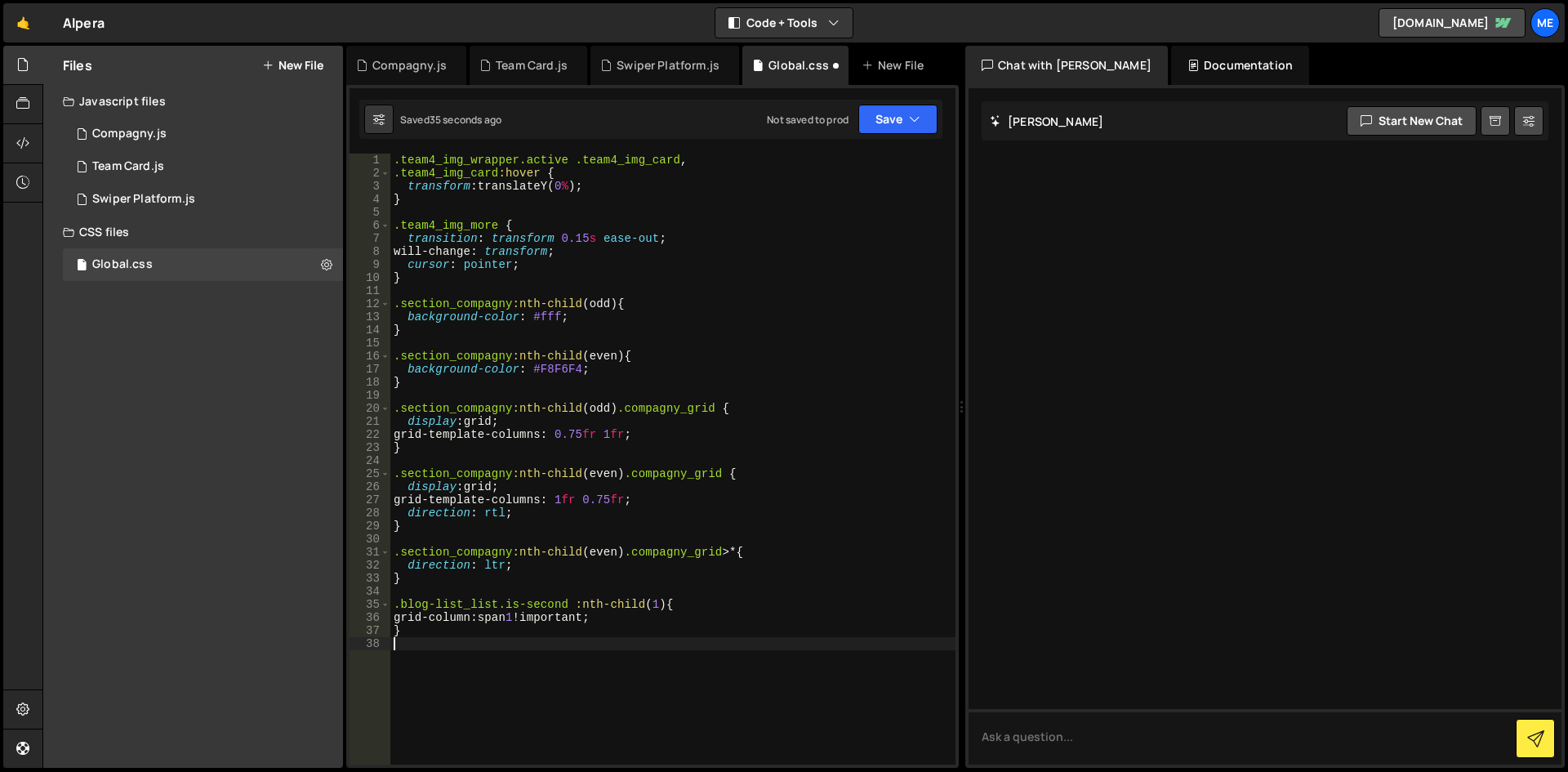
scroll to position [0, 0]
click at [679, 650] on div ".team4_img_wrapper.active .team4_img_card , .team4_img_card :hover { transform …" at bounding box center [673, 472] width 565 height 637
